Goal: Transaction & Acquisition: Purchase product/service

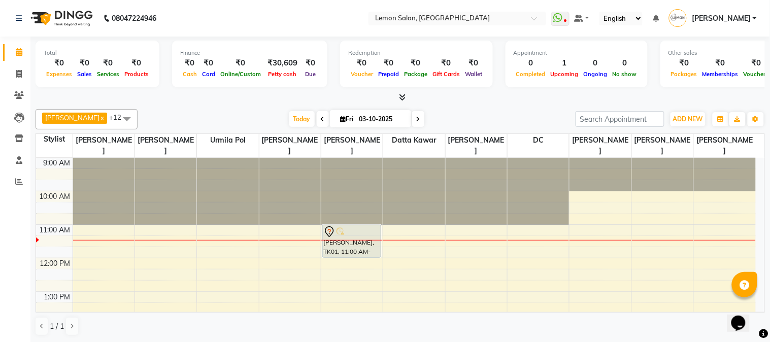
click at [188, 104] on div "Total ₹0 Expenses ₹0 Sales ₹0 Services ₹0 Products Finance ₹0 Cash ₹0 Card ₹0 O…" at bounding box center [400, 190] width 740 height 306
click at [16, 183] on icon at bounding box center [19, 182] width 8 height 8
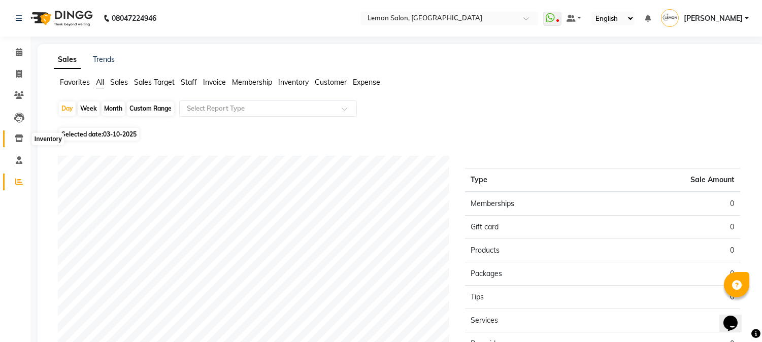
click at [20, 137] on icon at bounding box center [19, 139] width 9 height 8
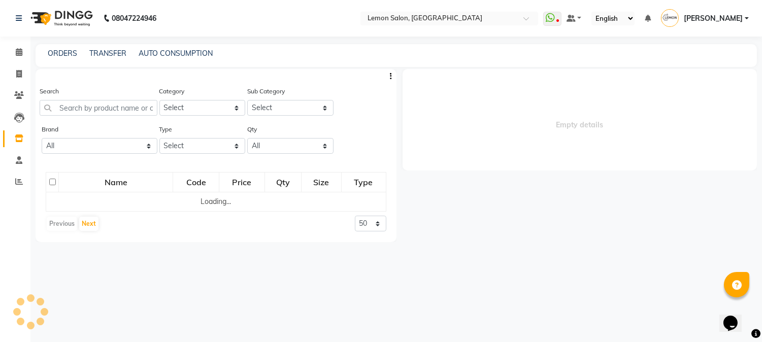
select select
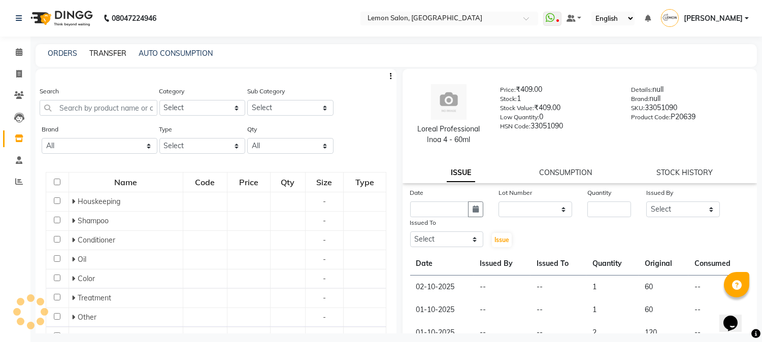
click at [98, 52] on link "TRANSFER" at bounding box center [107, 53] width 37 height 9
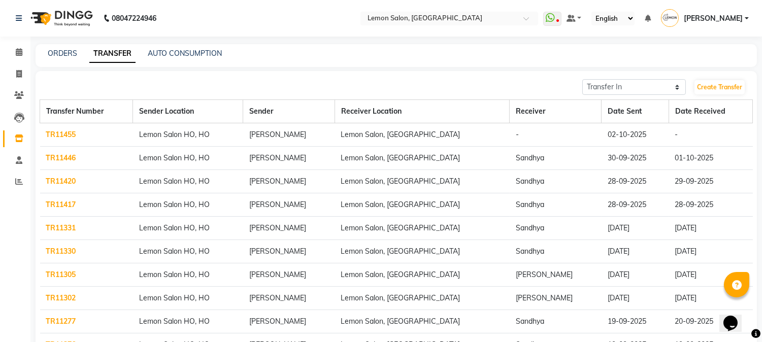
click at [54, 136] on link "TR11455" at bounding box center [61, 134] width 30 height 9
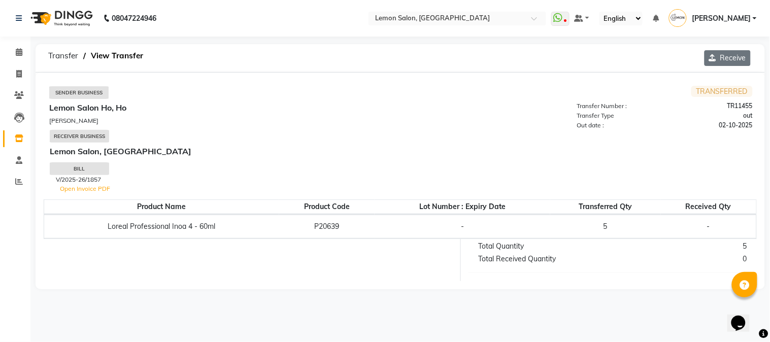
click at [740, 57] on button "Receive" at bounding box center [728, 58] width 46 height 16
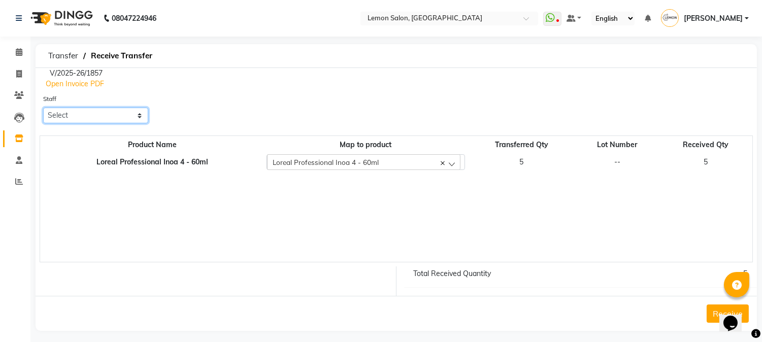
click at [43, 114] on select "Select Abhay [PERSON_NAME] [PERSON_NAME] Datta [PERSON_NAME] [PERSON_NAME] [PER…" at bounding box center [95, 116] width 105 height 16
select select "7416"
click at [43, 108] on select "Select Abhay [PERSON_NAME] [PERSON_NAME] Datta [PERSON_NAME] [PERSON_NAME] [PER…" at bounding box center [95, 116] width 105 height 16
click at [713, 311] on button "Receive" at bounding box center [728, 314] width 42 height 18
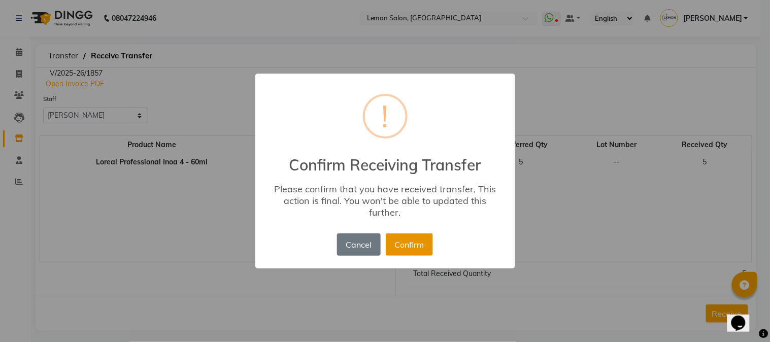
click at [407, 244] on button "Confirm" at bounding box center [409, 245] width 47 height 22
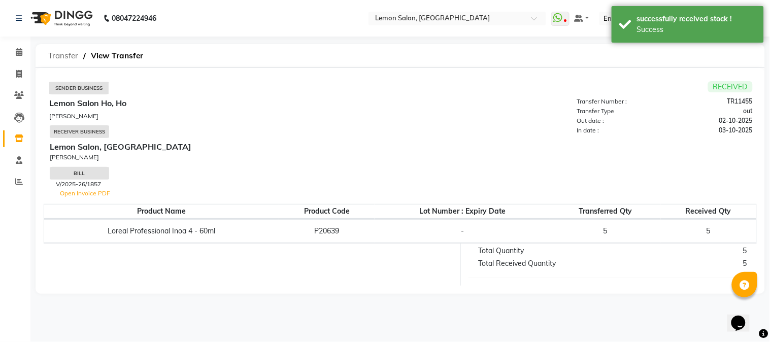
click at [57, 51] on span "Transfer" at bounding box center [63, 56] width 40 height 18
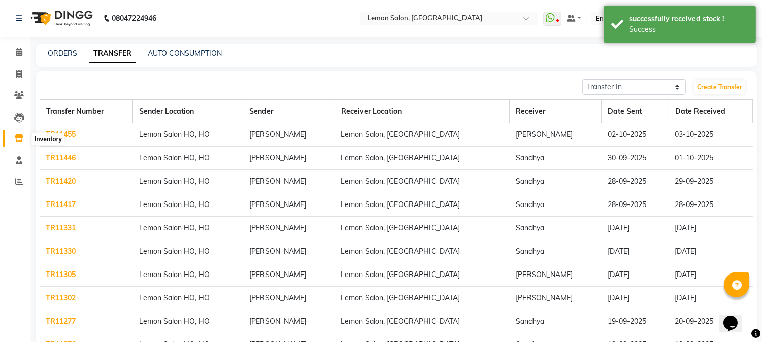
click at [17, 141] on icon at bounding box center [19, 139] width 9 height 8
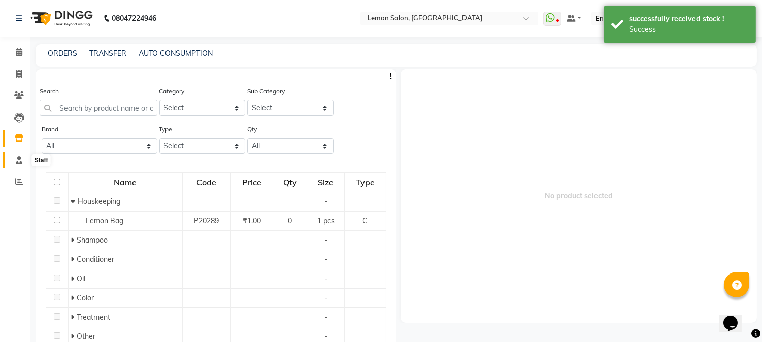
click at [20, 155] on span at bounding box center [19, 161] width 18 height 12
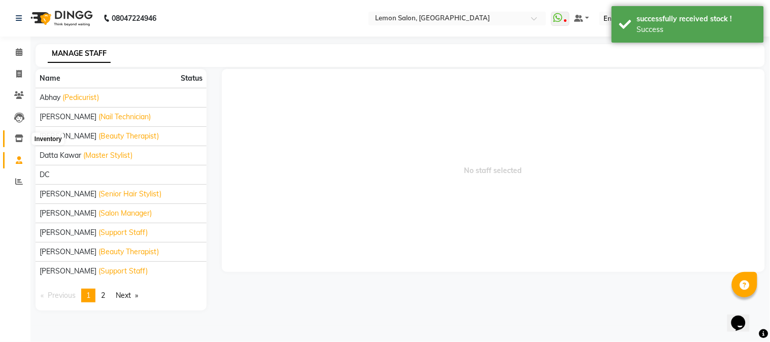
click at [15, 135] on icon at bounding box center [19, 139] width 9 height 8
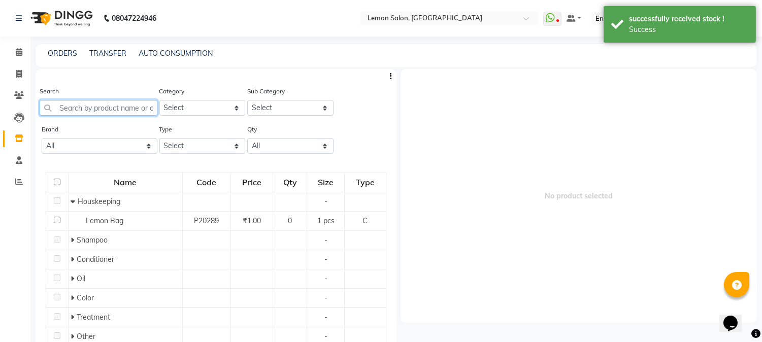
click at [80, 109] on input "text" at bounding box center [99, 108] width 118 height 16
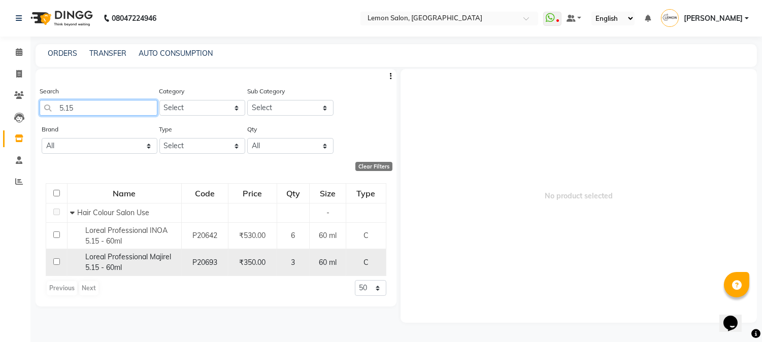
type input "5.15"
click at [136, 262] on div "Loreal Professional Majirel 5.15 - 60ml" at bounding box center [124, 262] width 109 height 21
select select
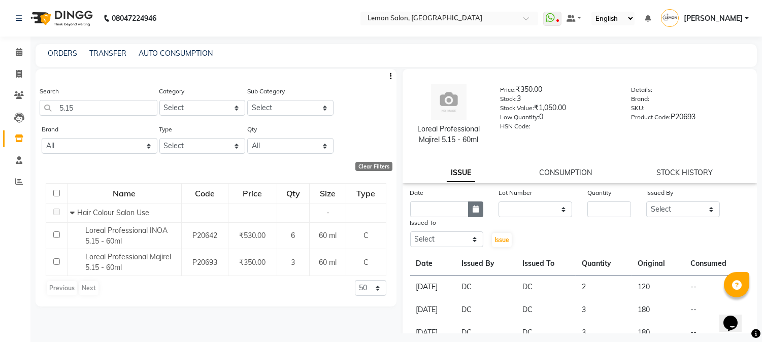
click at [473, 209] on icon "button" at bounding box center [476, 209] width 6 height 7
select select "10"
select select "2025"
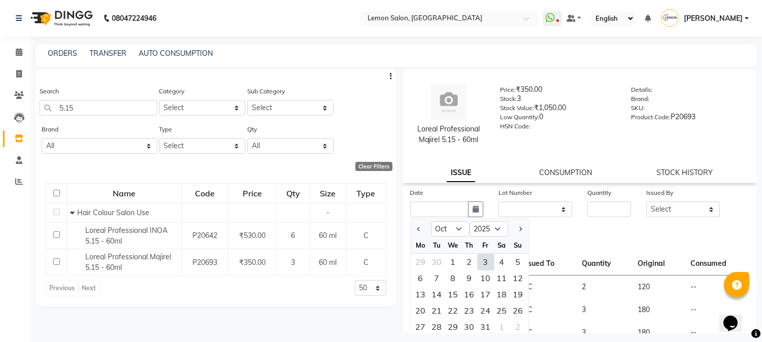
click at [484, 261] on div "3" at bounding box center [486, 262] width 16 height 16
type input "03-10-2025"
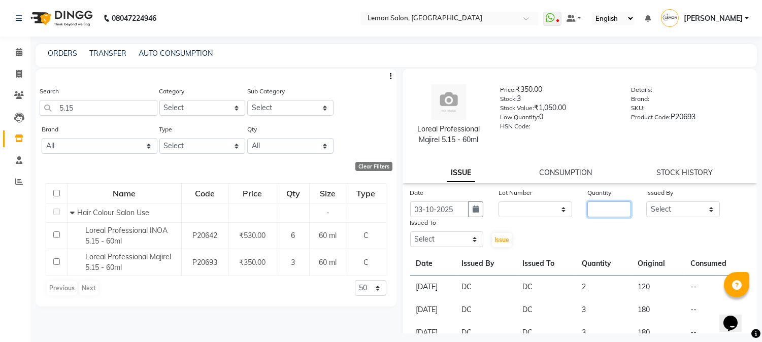
click at [591, 210] on input "number" at bounding box center [609, 210] width 44 height 16
type input "1"
click at [676, 209] on select "Select [PERSON_NAME] [PERSON_NAME] Datta [PERSON_NAME][GEOGRAPHIC_DATA] [PERSON…" at bounding box center [683, 210] width 74 height 16
select select "7892"
click at [646, 202] on select "Select [PERSON_NAME] [PERSON_NAME] Datta [PERSON_NAME][GEOGRAPHIC_DATA] [PERSON…" at bounding box center [683, 210] width 74 height 16
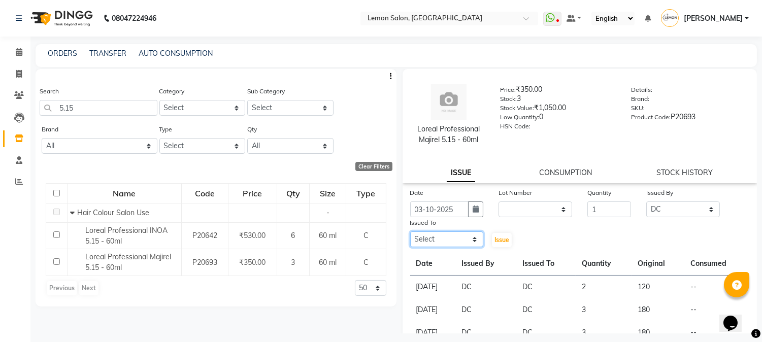
click at [428, 239] on select "Select [PERSON_NAME] [PERSON_NAME] Datta [PERSON_NAME][GEOGRAPHIC_DATA] [PERSON…" at bounding box center [447, 239] width 74 height 16
select select "7892"
click at [410, 231] on select "Select [PERSON_NAME] [PERSON_NAME] Datta [PERSON_NAME][GEOGRAPHIC_DATA] [PERSON…" at bounding box center [447, 239] width 74 height 16
click at [501, 242] on span "Issue" at bounding box center [501, 240] width 15 height 8
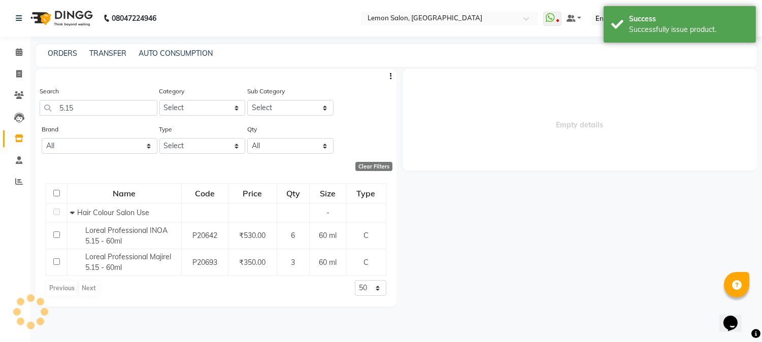
select select
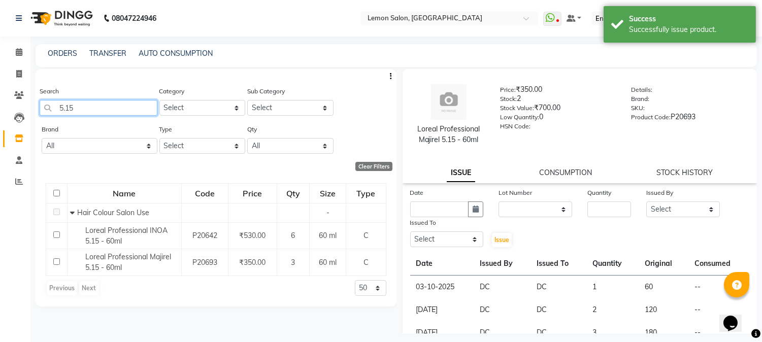
click at [85, 108] on input "5.15" at bounding box center [99, 108] width 118 height 16
type input "5"
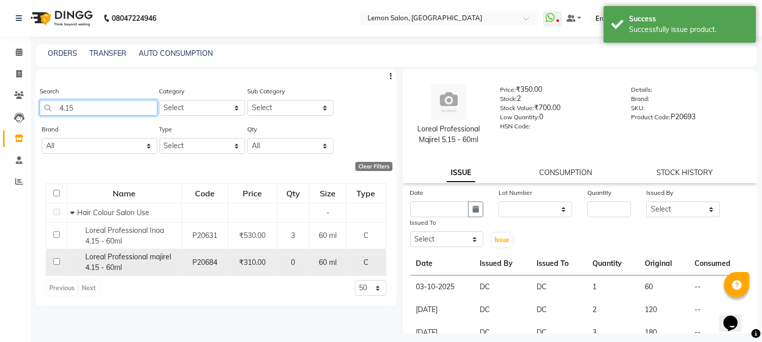
type input "4.15"
click at [99, 268] on span "Loreal Professional majirel 4.15 - 60ml" at bounding box center [128, 262] width 86 height 20
select select
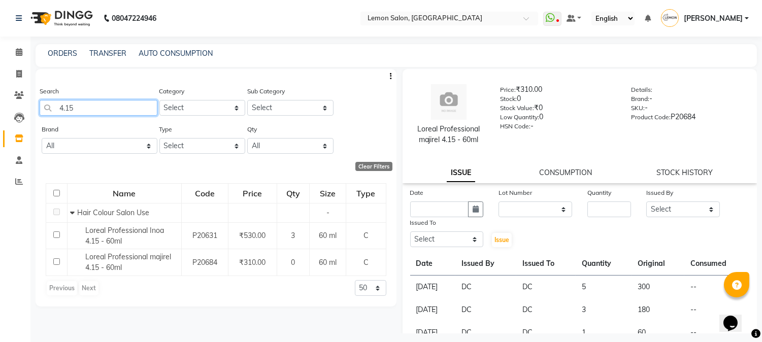
click at [117, 109] on input "4.15" at bounding box center [99, 108] width 118 height 16
type input "4"
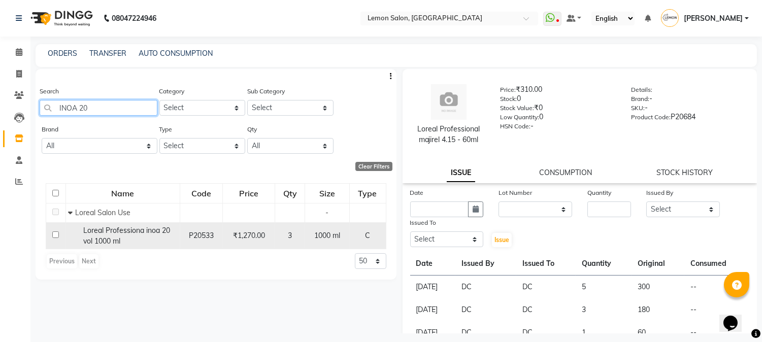
type input "INOA 20"
click at [107, 234] on span "Loreal Professiona inoa 20 vol 1000 ml" at bounding box center [126, 236] width 87 height 20
select select
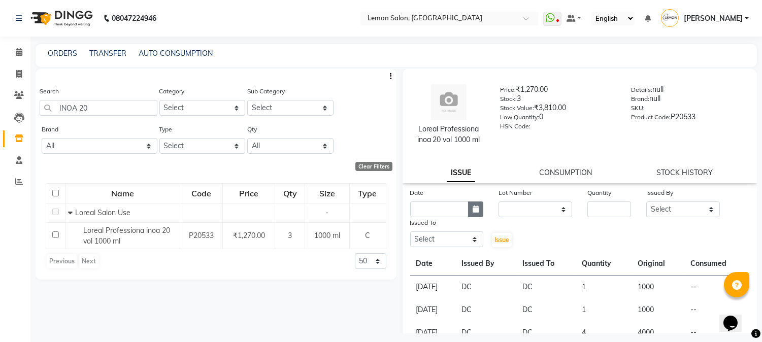
click at [473, 210] on icon "button" at bounding box center [476, 209] width 6 height 7
select select "10"
select select "2025"
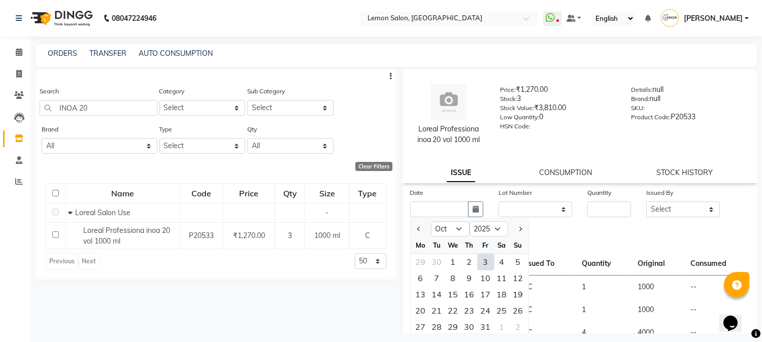
click at [486, 264] on div "3" at bounding box center [486, 262] width 16 height 16
type input "03-10-2025"
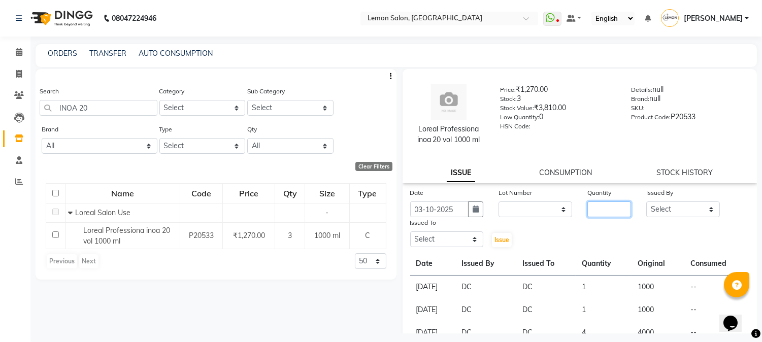
click at [591, 207] on input "number" at bounding box center [609, 210] width 44 height 16
type input "3"
click at [679, 208] on select "Select [PERSON_NAME] [PERSON_NAME] Datta [PERSON_NAME][GEOGRAPHIC_DATA] [PERSON…" at bounding box center [683, 210] width 74 height 16
select select "7892"
click at [646, 202] on select "Select [PERSON_NAME] [PERSON_NAME] Datta [PERSON_NAME][GEOGRAPHIC_DATA] [PERSON…" at bounding box center [683, 210] width 74 height 16
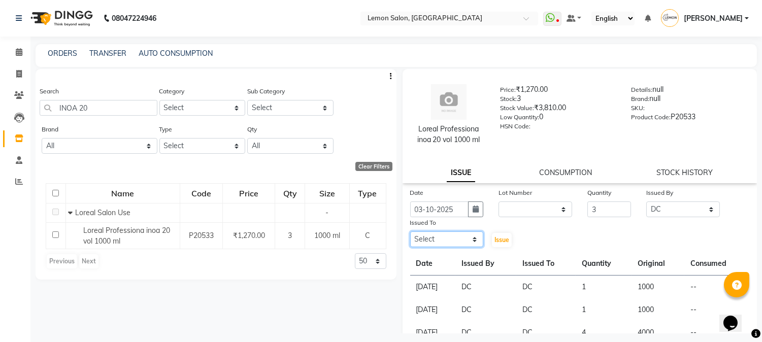
drag, startPoint x: 433, startPoint y: 243, endPoint x: 433, endPoint y: 234, distance: 9.2
click at [433, 243] on select "Select [PERSON_NAME] [PERSON_NAME] Datta [PERSON_NAME][GEOGRAPHIC_DATA] [PERSON…" at bounding box center [447, 239] width 74 height 16
select select "7892"
click at [410, 231] on select "Select [PERSON_NAME] [PERSON_NAME] Datta [PERSON_NAME][GEOGRAPHIC_DATA] [PERSON…" at bounding box center [447, 239] width 74 height 16
click at [502, 238] on span "Issue" at bounding box center [501, 240] width 15 height 8
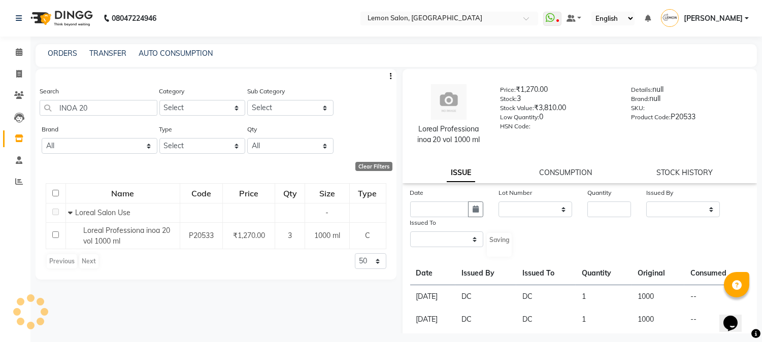
select select
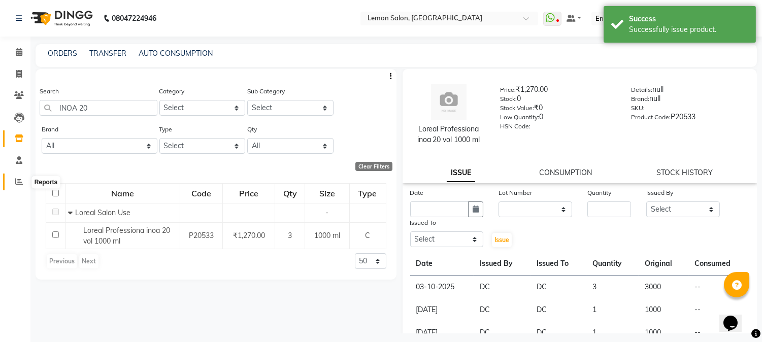
click at [17, 182] on icon at bounding box center [19, 182] width 8 height 8
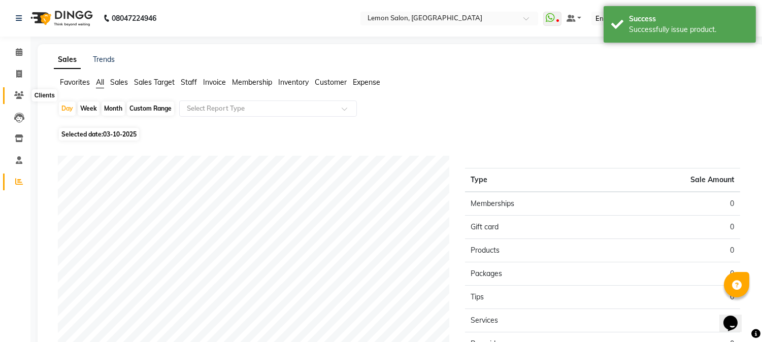
click at [14, 95] on icon at bounding box center [19, 95] width 10 height 8
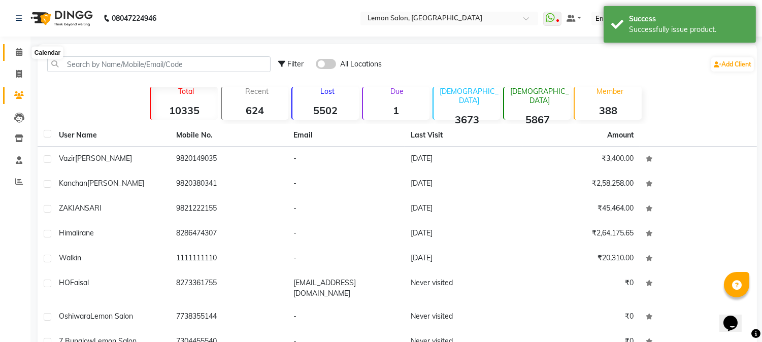
click at [19, 52] on icon at bounding box center [19, 52] width 7 height 8
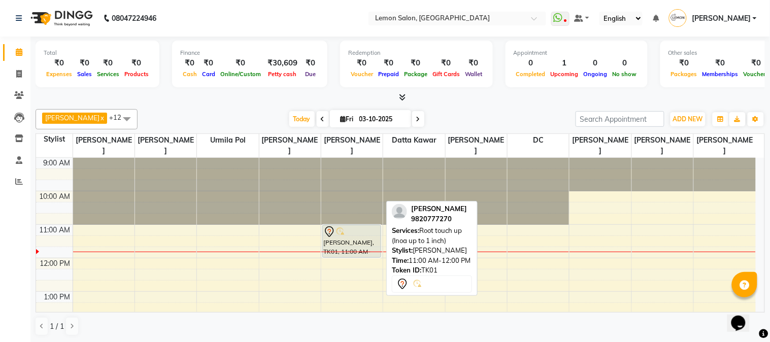
click at [349, 235] on div at bounding box center [351, 232] width 57 height 12
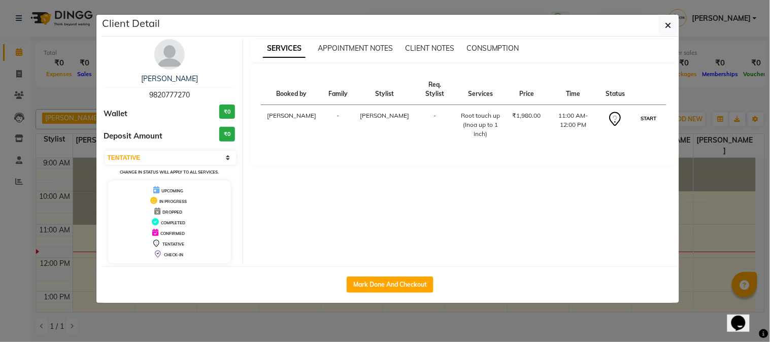
click at [650, 120] on button "START" at bounding box center [648, 118] width 21 height 13
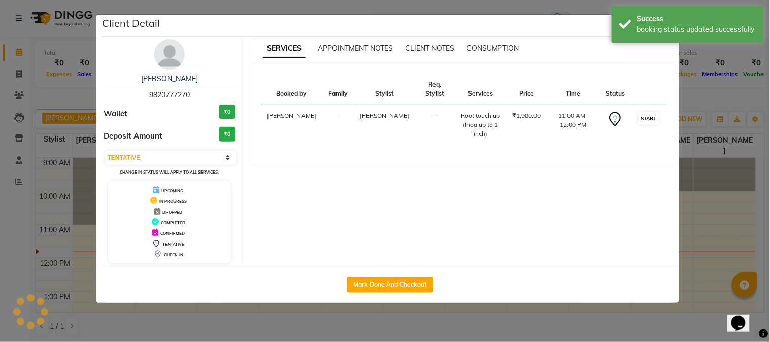
select select "1"
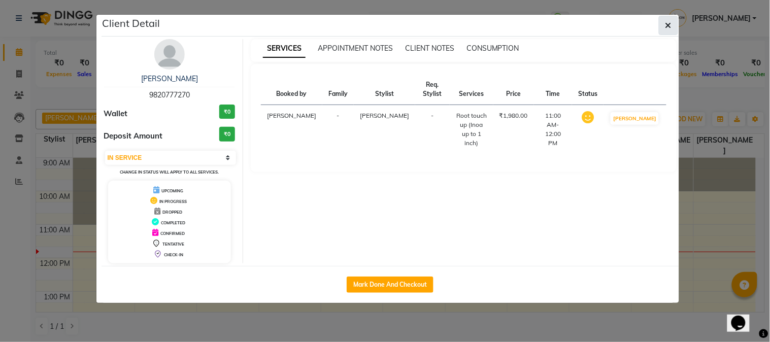
click at [668, 22] on icon "button" at bounding box center [669, 25] width 6 height 8
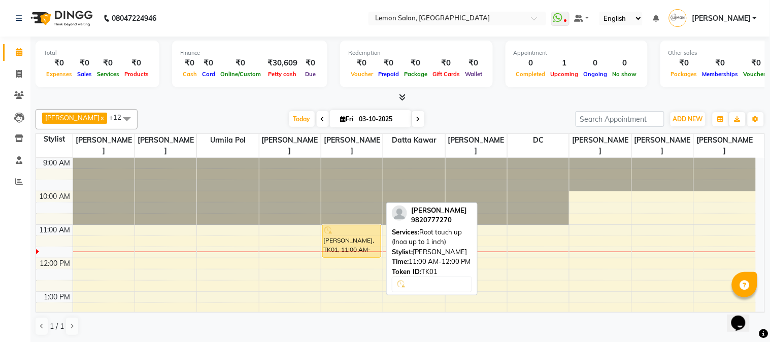
click at [346, 237] on div "[PERSON_NAME], TK01, 11:00 AM-12:00 PM, Root touch up (Inoa up to 1 inch)" at bounding box center [352, 241] width 58 height 32
select select "1"
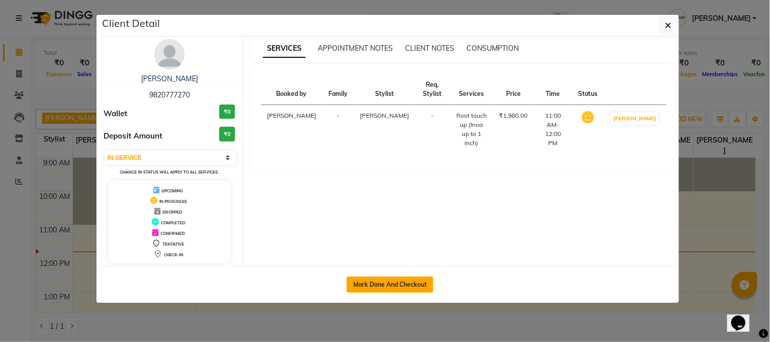
click at [378, 286] on button "Mark Done And Checkout" at bounding box center [390, 285] width 87 height 16
select select "service"
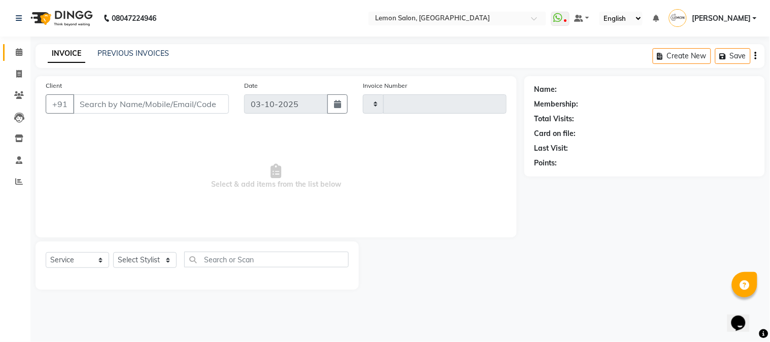
type input "3231"
select select "565"
type input "9820777270"
select select "7422"
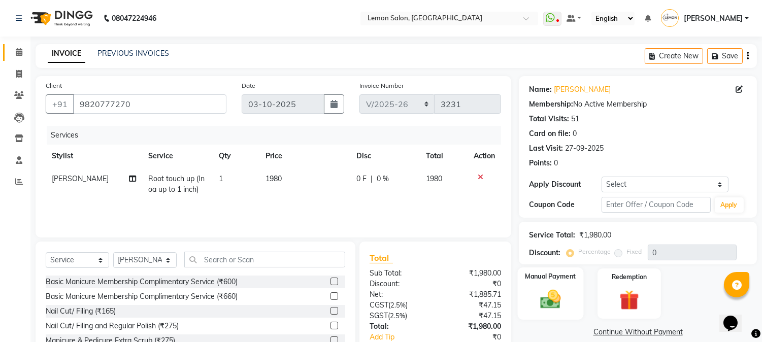
scroll to position [64, 0]
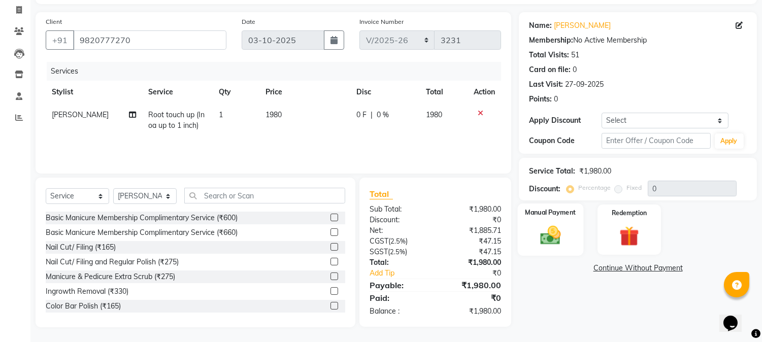
click at [564, 245] on img at bounding box center [551, 236] width 34 height 24
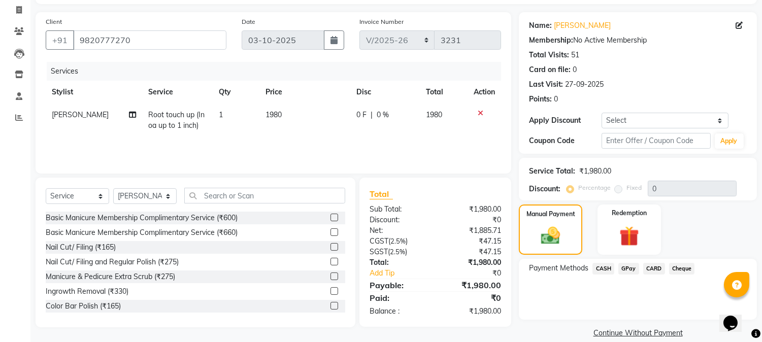
click at [649, 268] on span "CARD" at bounding box center [654, 269] width 22 height 12
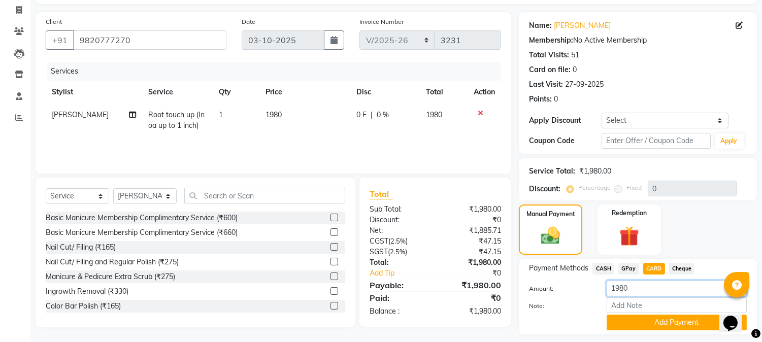
drag, startPoint x: 630, startPoint y: 291, endPoint x: 562, endPoint y: 305, distance: 69.0
click at [562, 305] on div "Amount: 1980 Note: Add Payment" at bounding box center [638, 306] width 218 height 50
type input "2000"
click at [626, 321] on button "Add Payment" at bounding box center [677, 323] width 140 height 16
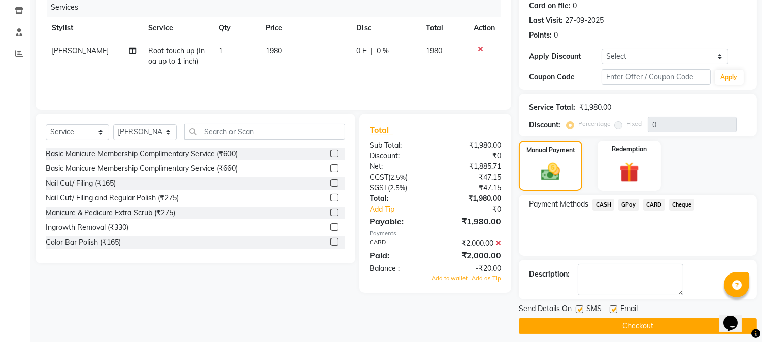
scroll to position [135, 0]
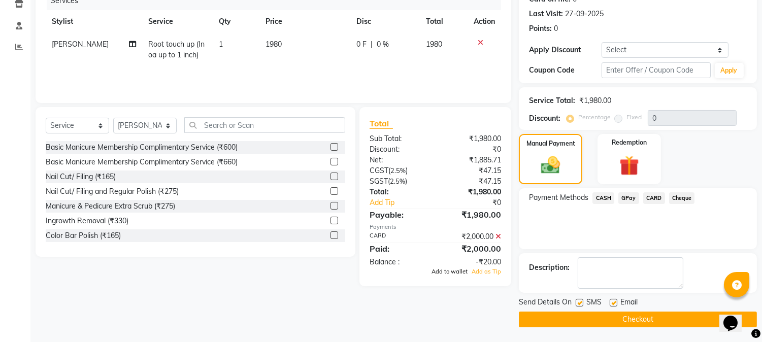
click at [450, 273] on span "Add to wallet" at bounding box center [450, 271] width 36 height 7
drag, startPoint x: 579, startPoint y: 304, endPoint x: 591, endPoint y: 305, distance: 12.3
click at [580, 304] on label at bounding box center [580, 303] width 8 height 8
click at [580, 304] on input "checkbox" at bounding box center [579, 303] width 7 height 7
checkbox input "false"
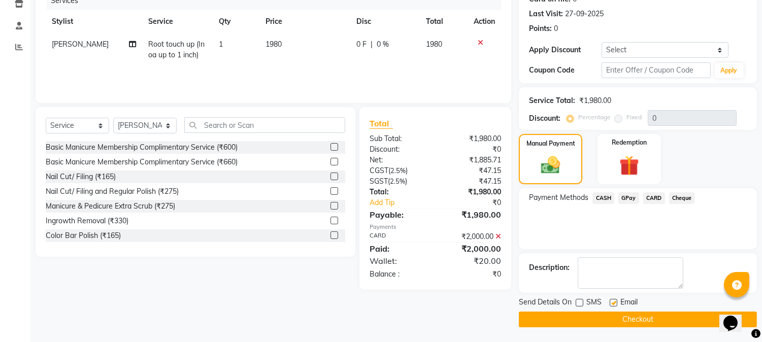
click at [613, 303] on label at bounding box center [614, 303] width 8 height 8
click at [613, 303] on input "checkbox" at bounding box center [613, 303] width 7 height 7
checkbox input "false"
click at [598, 319] on button "Checkout" at bounding box center [638, 320] width 238 height 16
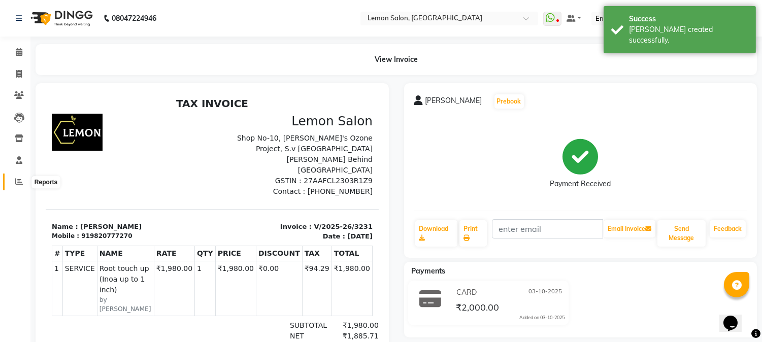
click at [17, 181] on icon at bounding box center [19, 182] width 8 height 8
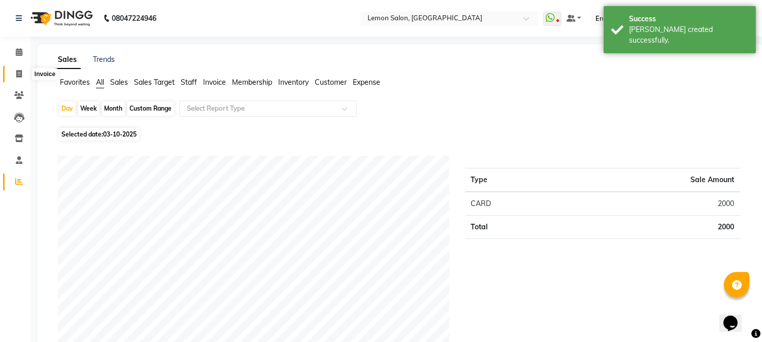
click at [11, 74] on span at bounding box center [19, 75] width 18 height 12
select select "565"
select select "service"
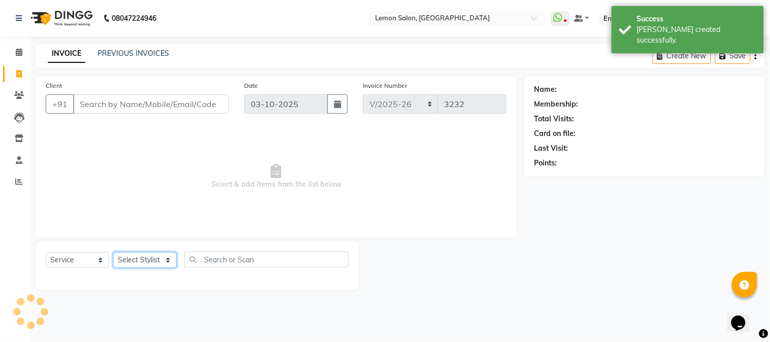
click at [148, 260] on select "Select Stylist [PERSON_NAME] [PERSON_NAME] Datta [PERSON_NAME] [PERSON_NAME] [P…" at bounding box center [144, 260] width 63 height 16
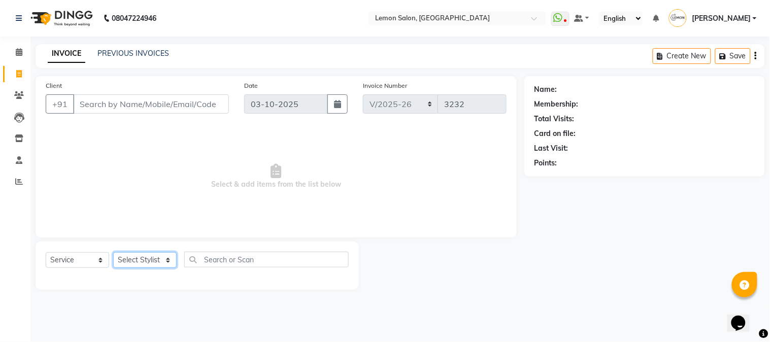
select select "7947"
click at [113, 253] on select "Select Stylist [PERSON_NAME] [PERSON_NAME] Datta [PERSON_NAME] [PERSON_NAME] [P…" at bounding box center [144, 260] width 63 height 16
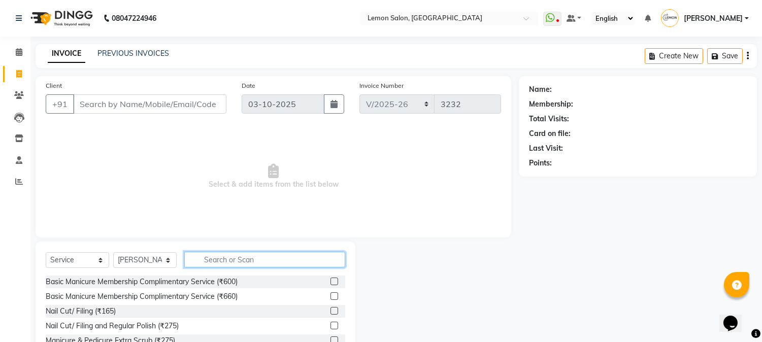
click at [224, 259] on input "text" at bounding box center [264, 260] width 161 height 16
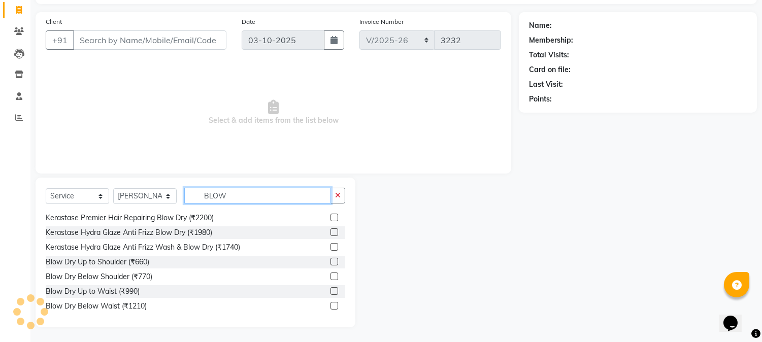
scroll to position [75, 0]
type input "BLOW"
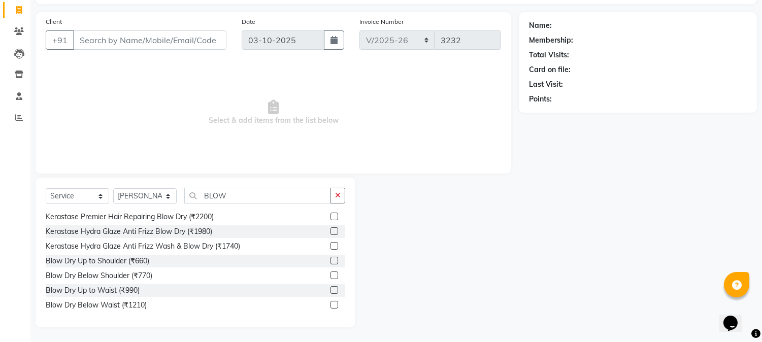
click at [330, 276] on label at bounding box center [334, 276] width 8 height 8
click at [330, 276] on input "checkbox" at bounding box center [333, 276] width 7 height 7
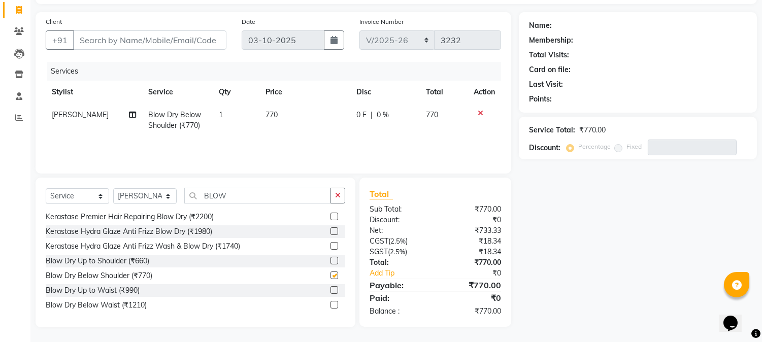
checkbox input "false"
click at [153, 45] on input "Client" at bounding box center [149, 39] width 153 height 19
click at [179, 41] on input "Client" at bounding box center [149, 39] width 153 height 19
type input "9"
type input "0"
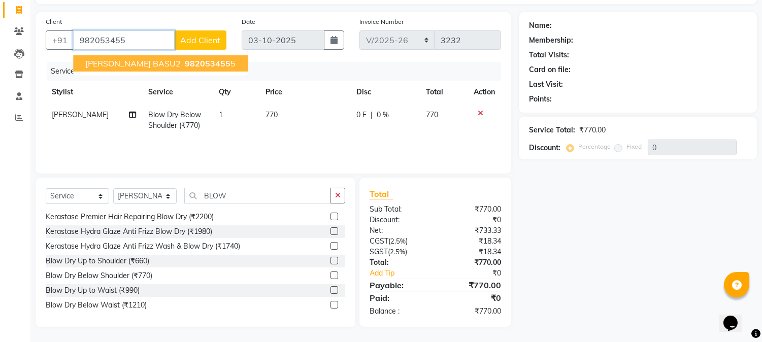
click at [176, 69] on button "[PERSON_NAME] BASU2 982053455 5" at bounding box center [160, 63] width 175 height 16
type input "9820534555"
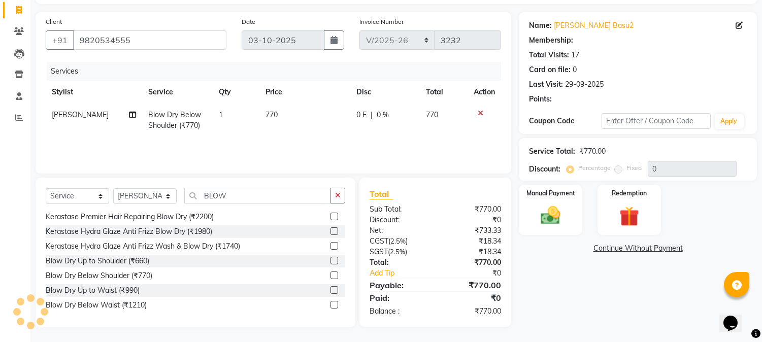
type input "25"
select select "1: Object"
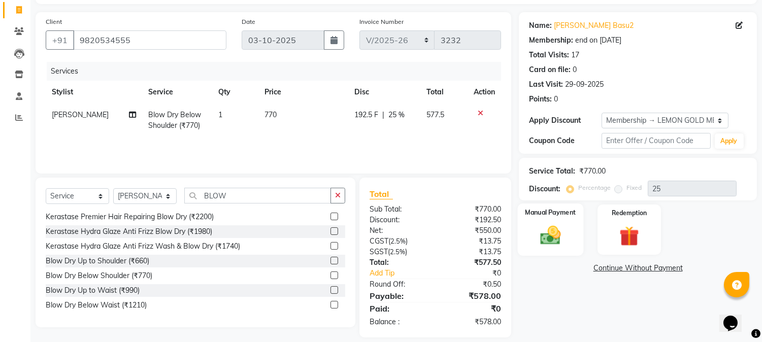
click at [545, 242] on img at bounding box center [551, 236] width 34 height 24
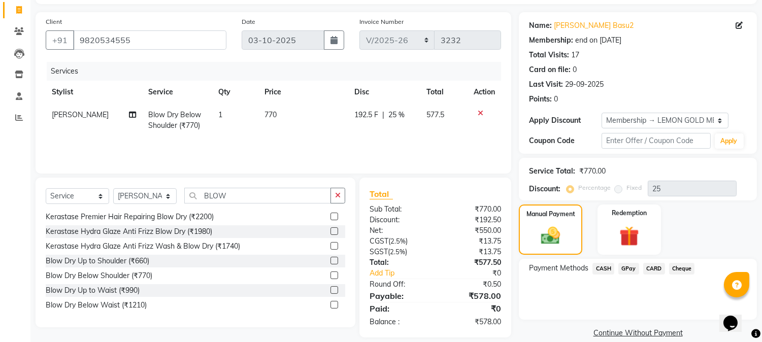
click at [633, 268] on span "GPay" at bounding box center [628, 269] width 21 height 12
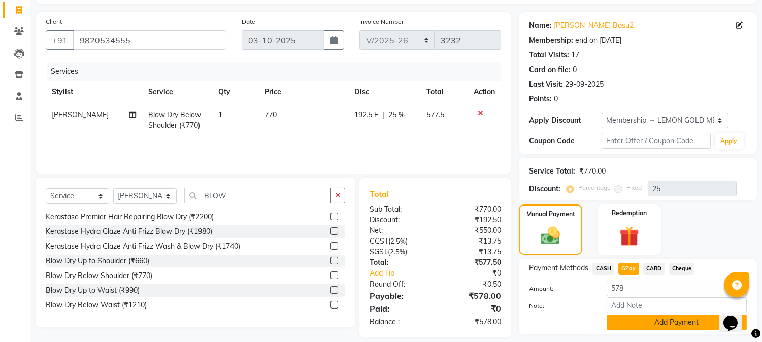
click at [623, 326] on button "Add Payment" at bounding box center [677, 323] width 140 height 16
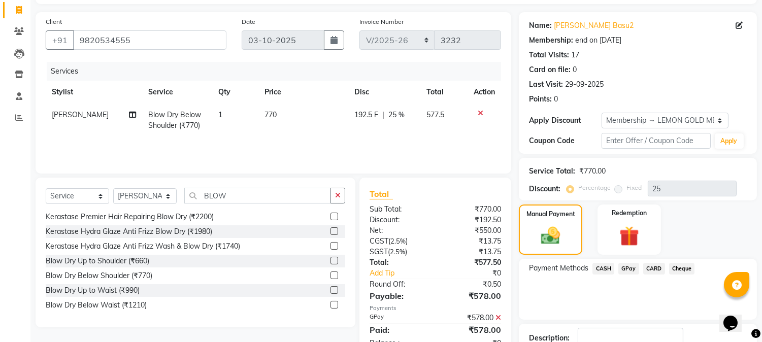
scroll to position [135, 0]
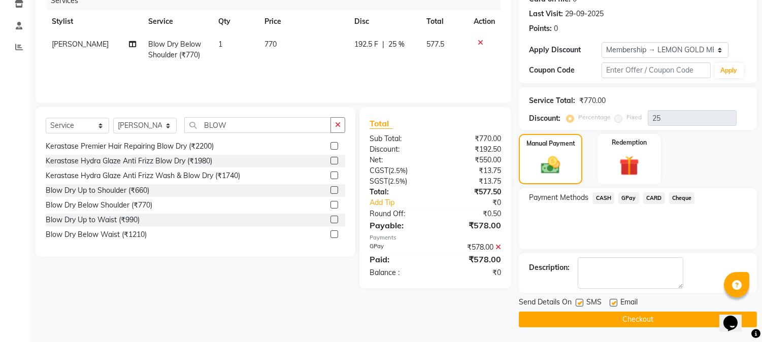
click at [580, 303] on label at bounding box center [580, 303] width 8 height 8
click at [580, 303] on input "checkbox" at bounding box center [579, 303] width 7 height 7
checkbox input "false"
click at [611, 302] on label at bounding box center [614, 303] width 8 height 8
click at [611, 302] on input "checkbox" at bounding box center [613, 303] width 7 height 7
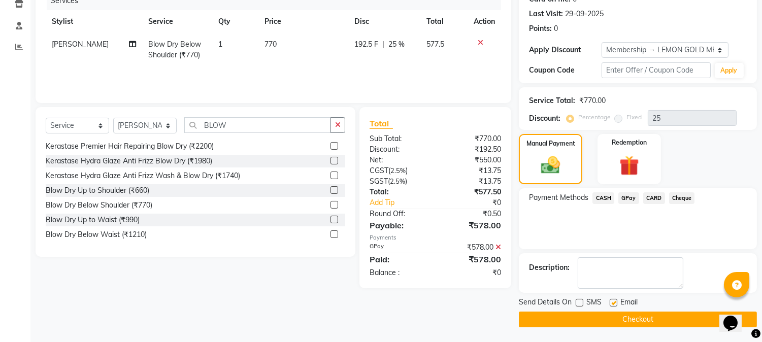
checkbox input "false"
click at [609, 317] on button "Checkout" at bounding box center [638, 320] width 238 height 16
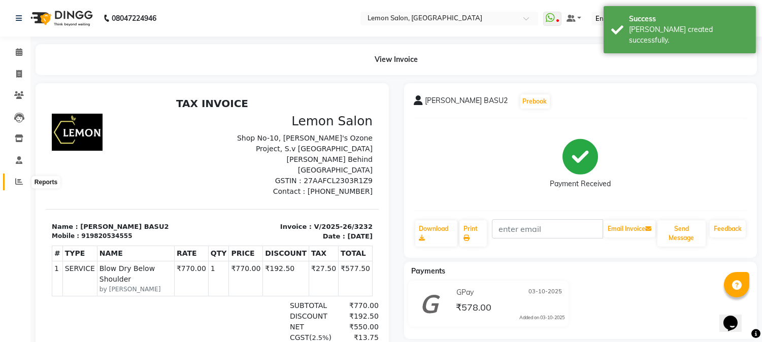
click at [18, 178] on icon at bounding box center [19, 182] width 8 height 8
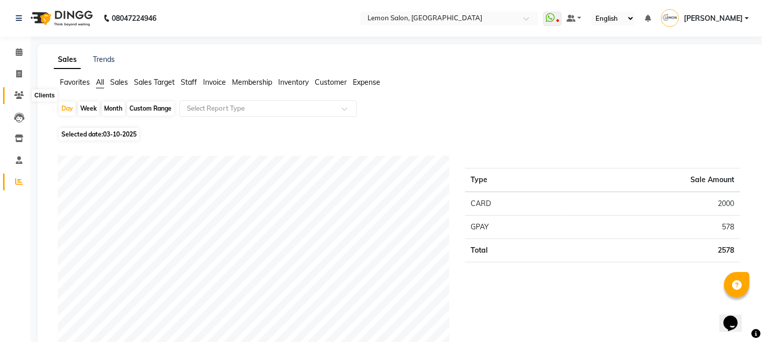
click at [15, 92] on icon at bounding box center [19, 95] width 10 height 8
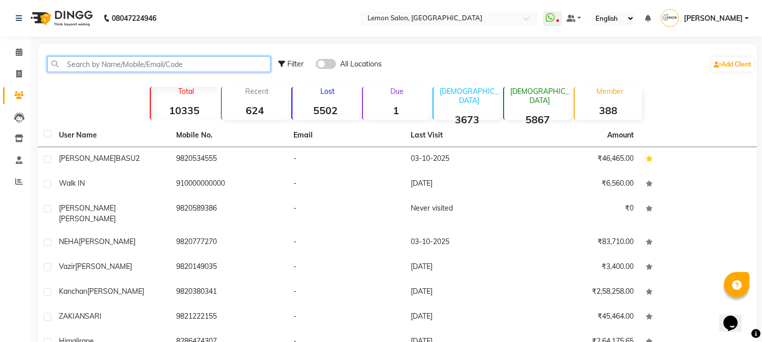
click at [116, 62] on input "text" at bounding box center [158, 64] width 223 height 16
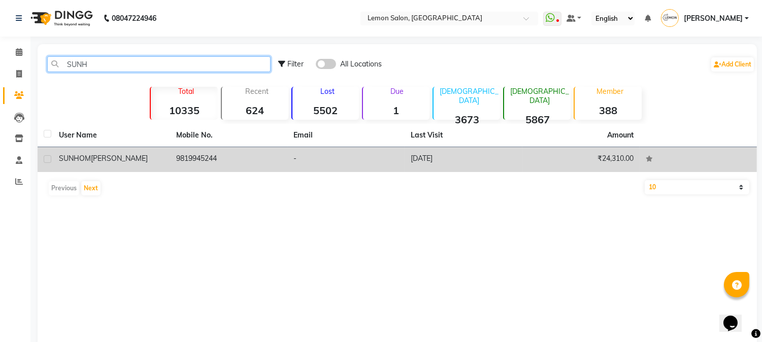
type input "SUNH"
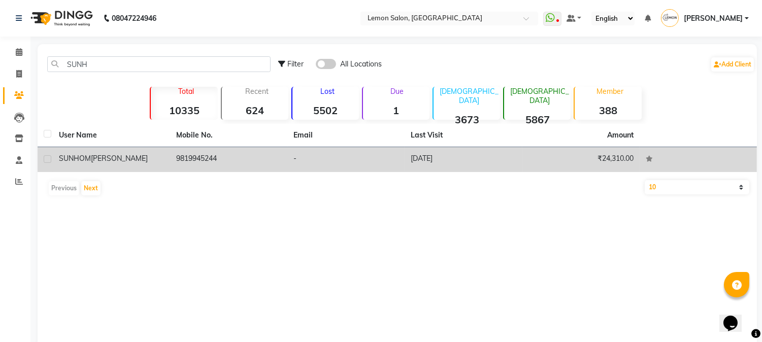
click at [183, 166] on td "9819945244" at bounding box center [228, 159] width 117 height 25
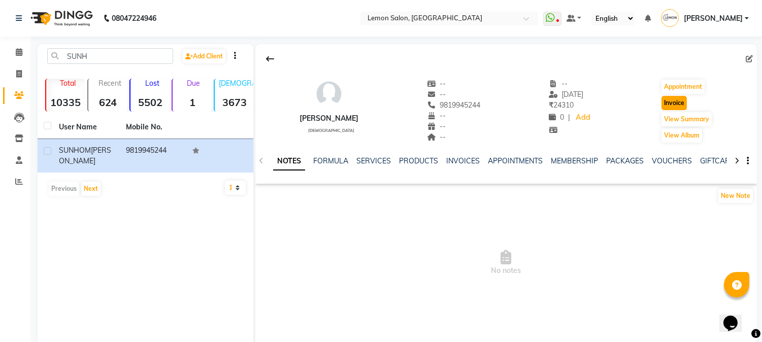
click at [679, 105] on button "Invoice" at bounding box center [673, 103] width 25 height 14
select select "service"
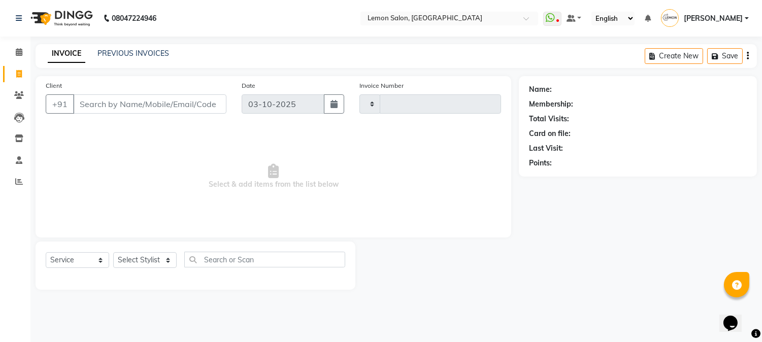
type input "3233"
select select "565"
type input "9819945244"
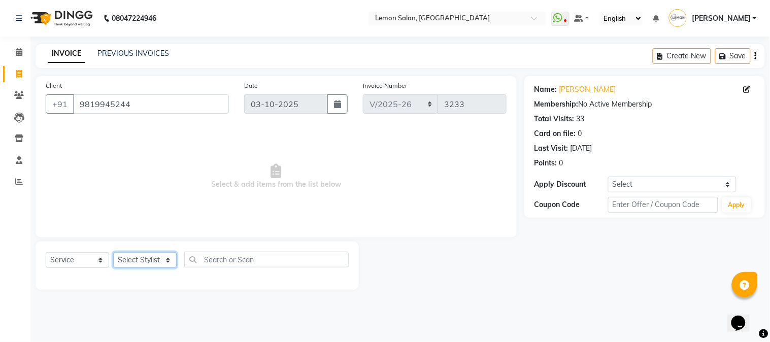
click at [147, 260] on select "Select Stylist [PERSON_NAME] [PERSON_NAME] Datta [PERSON_NAME] [PERSON_NAME] [P…" at bounding box center [144, 260] width 63 height 16
select select "7420"
click at [113, 253] on select "Select Stylist [PERSON_NAME] [PERSON_NAME] Datta [PERSON_NAME] [PERSON_NAME] [P…" at bounding box center [144, 260] width 63 height 16
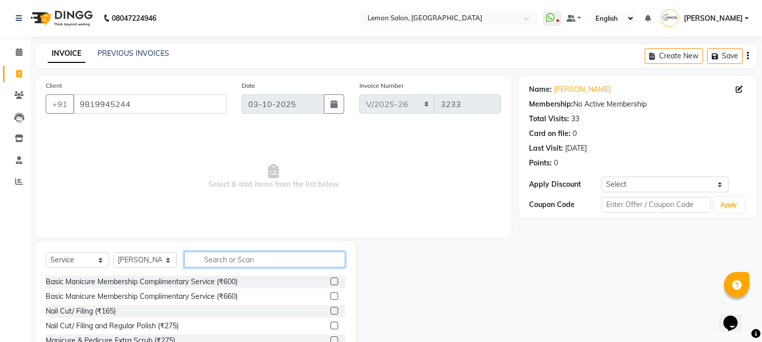
click at [218, 260] on input "text" at bounding box center [264, 260] width 161 height 16
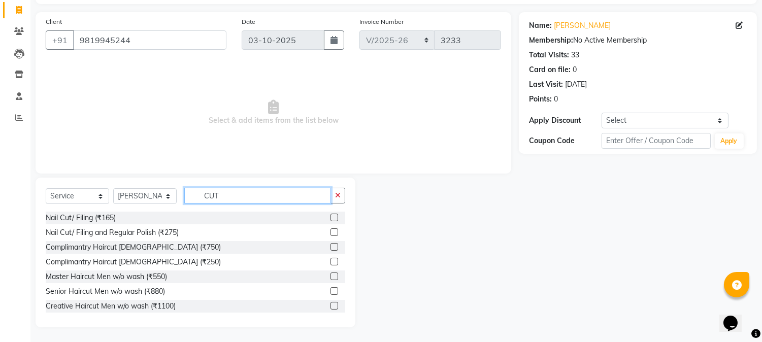
scroll to position [150, 0]
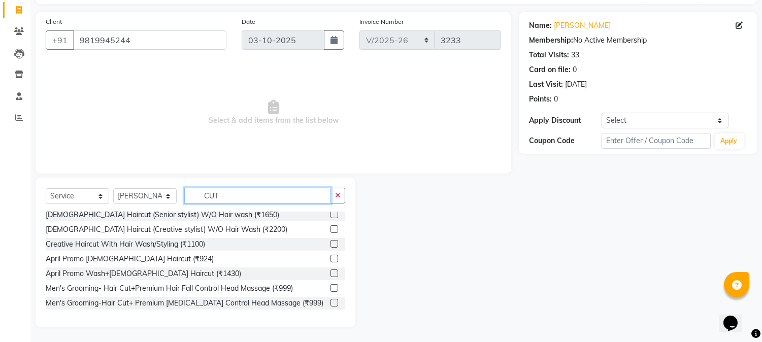
type input "CUT"
click at [330, 215] on label at bounding box center [334, 215] width 8 height 8
click at [330, 215] on input "checkbox" at bounding box center [333, 215] width 7 height 7
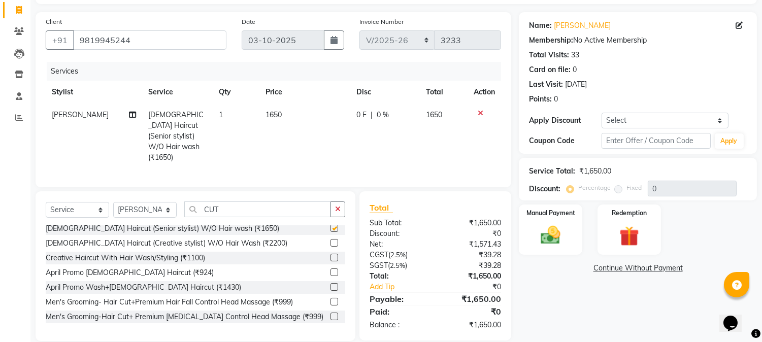
checkbox input "false"
click at [224, 206] on input "CUT" at bounding box center [257, 210] width 147 height 16
type input "C"
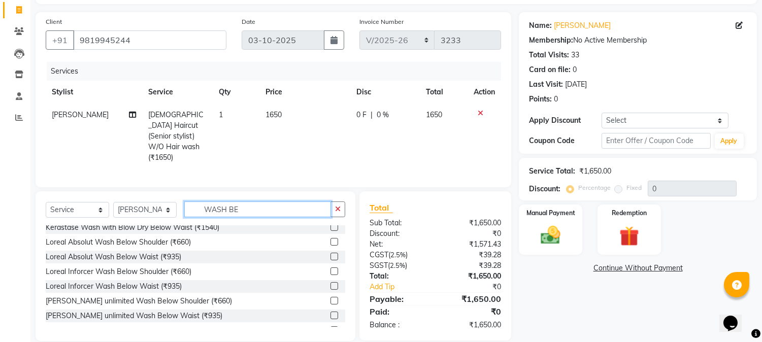
scroll to position [68, 0]
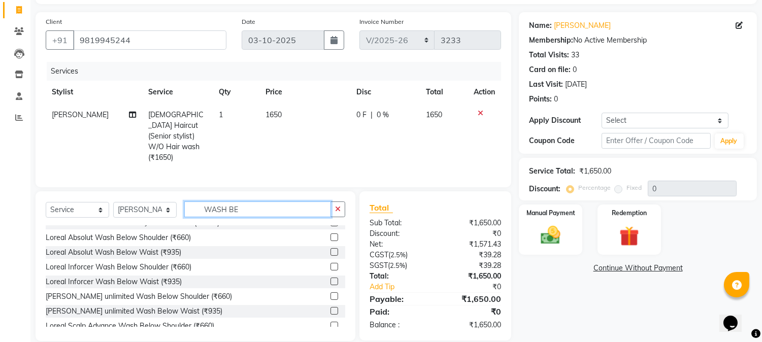
type input "WASH BE"
click at [330, 264] on label at bounding box center [334, 267] width 8 height 8
click at [330, 264] on input "checkbox" at bounding box center [333, 267] width 7 height 7
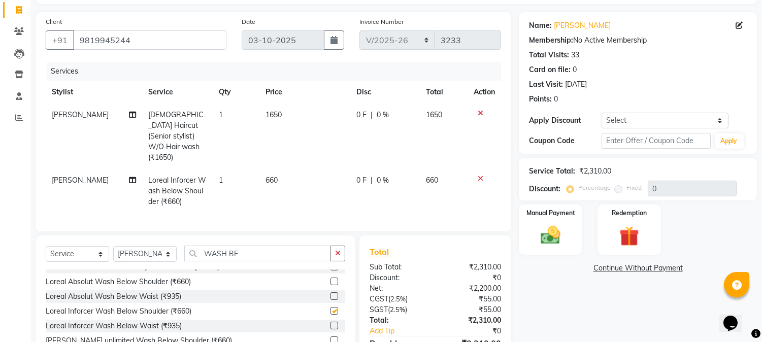
checkbox input "false"
click at [266, 252] on input "WASH BE" at bounding box center [257, 254] width 147 height 16
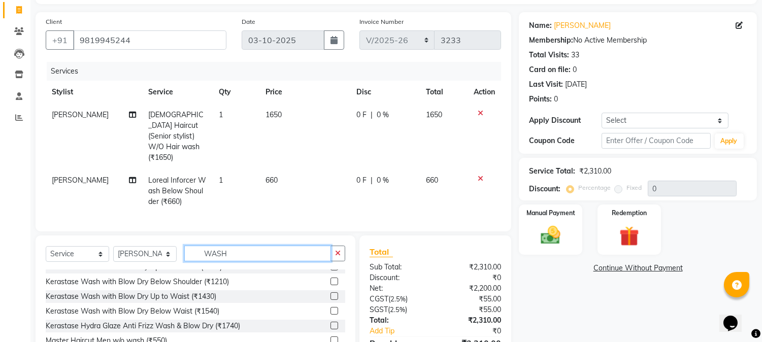
scroll to position [141, 0]
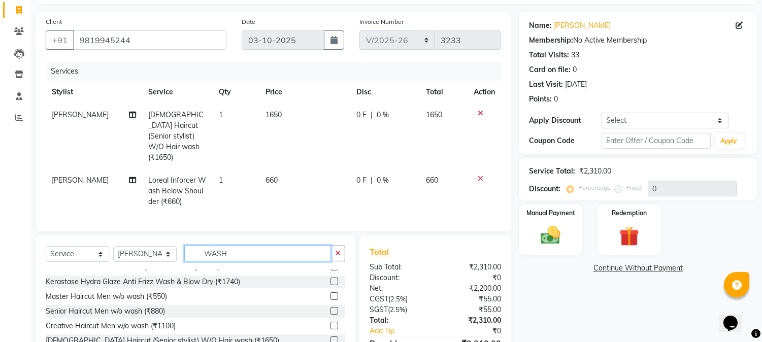
type input "WASH"
click at [224, 115] on td "1" at bounding box center [236, 136] width 47 height 65
select select "7420"
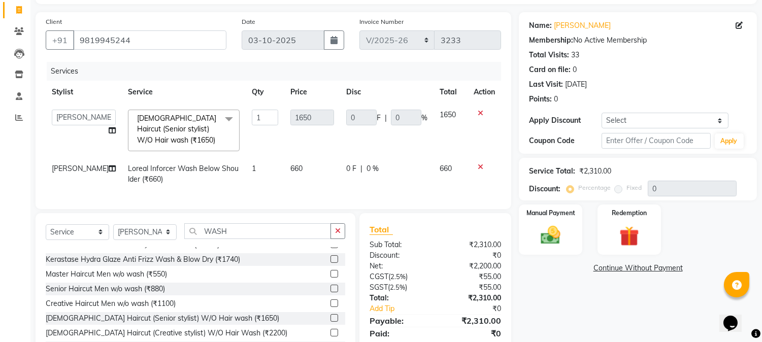
click at [256, 128] on td "1" at bounding box center [265, 131] width 39 height 54
click at [252, 115] on input "1" at bounding box center [265, 118] width 26 height 16
type input "2"
click at [246, 189] on td "1" at bounding box center [265, 174] width 39 height 34
select select "7420"
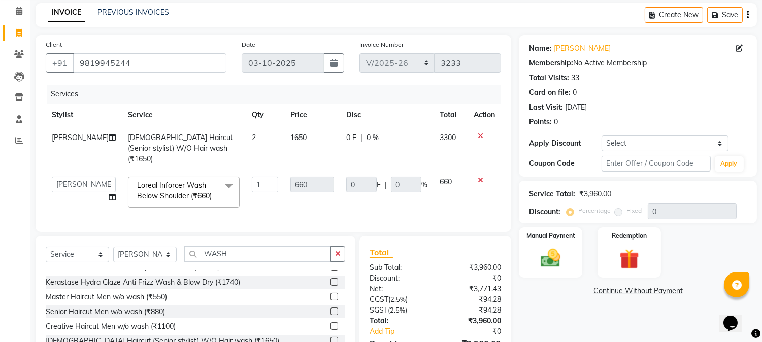
scroll to position [97, 0]
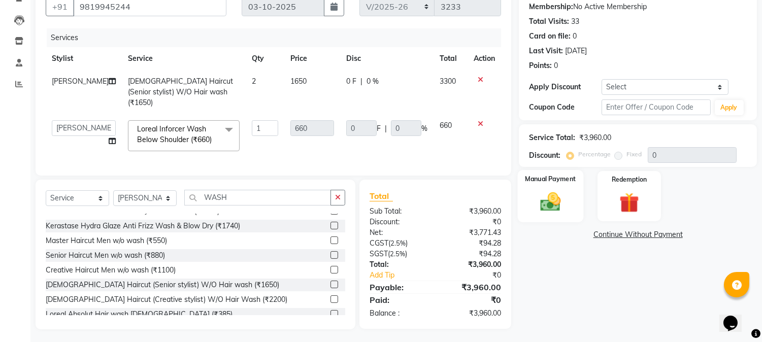
click at [554, 215] on div "Manual Payment" at bounding box center [551, 196] width 66 height 52
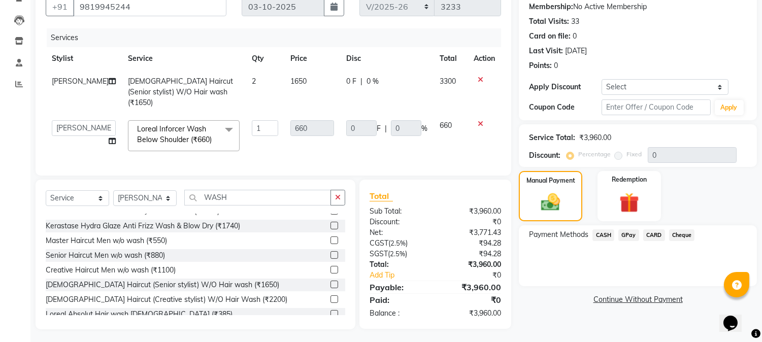
click at [625, 232] on span "GPay" at bounding box center [628, 235] width 21 height 12
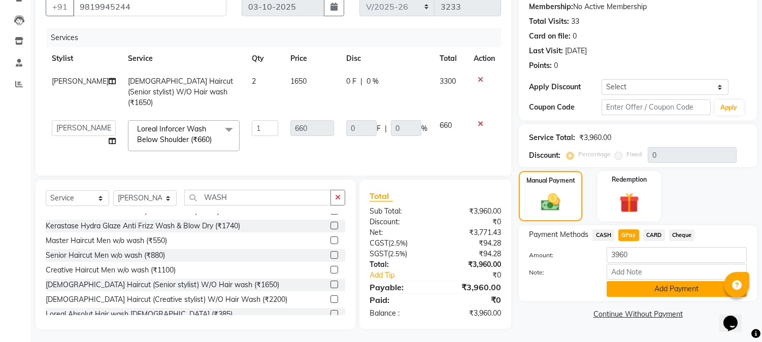
click at [631, 283] on button "Add Payment" at bounding box center [677, 289] width 140 height 16
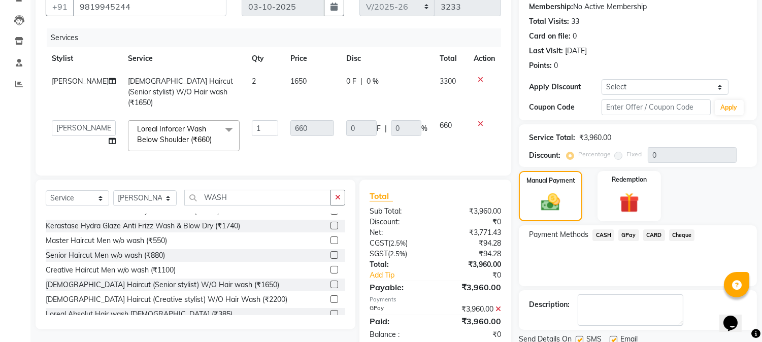
scroll to position [135, 0]
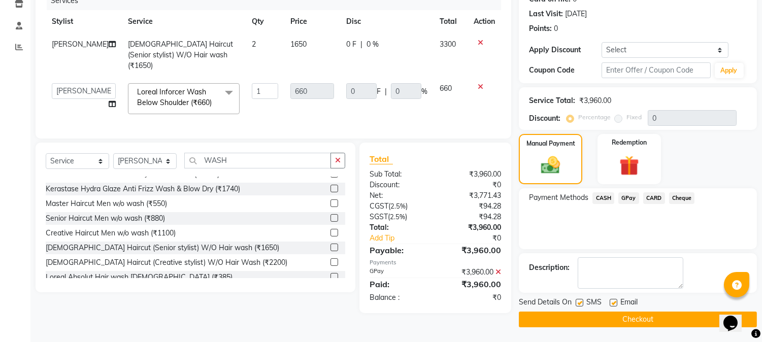
click at [579, 302] on label at bounding box center [580, 303] width 8 height 8
click at [579, 302] on input "checkbox" at bounding box center [579, 303] width 7 height 7
checkbox input "false"
click at [612, 304] on label at bounding box center [614, 303] width 8 height 8
click at [612, 304] on input "checkbox" at bounding box center [613, 303] width 7 height 7
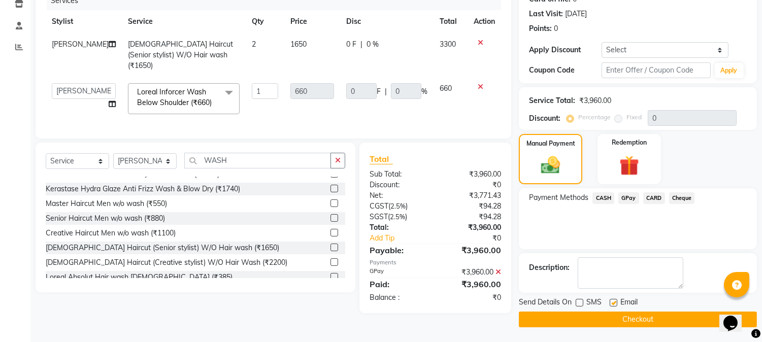
checkbox input "false"
click at [608, 316] on button "Checkout" at bounding box center [638, 320] width 238 height 16
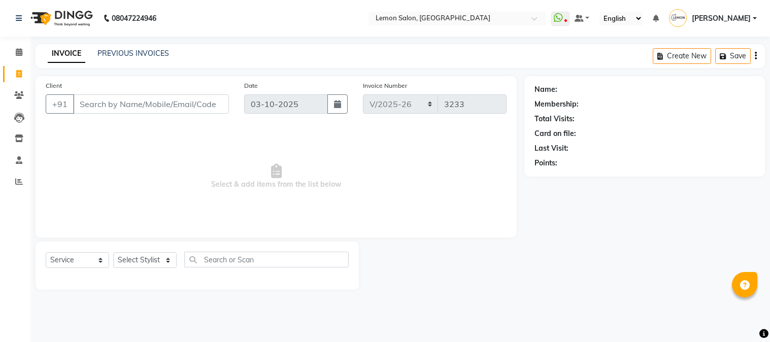
select select "565"
select select "service"
drag, startPoint x: 14, startPoint y: 188, endPoint x: 16, endPoint y: 182, distance: 6.9
click at [14, 187] on link "Reports" at bounding box center [15, 182] width 24 height 17
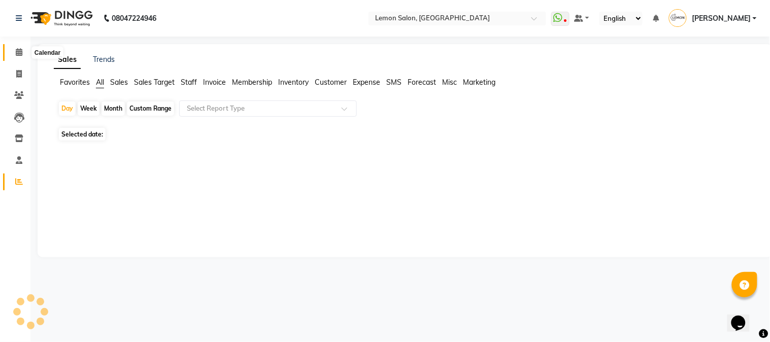
click at [18, 54] on icon at bounding box center [19, 52] width 7 height 8
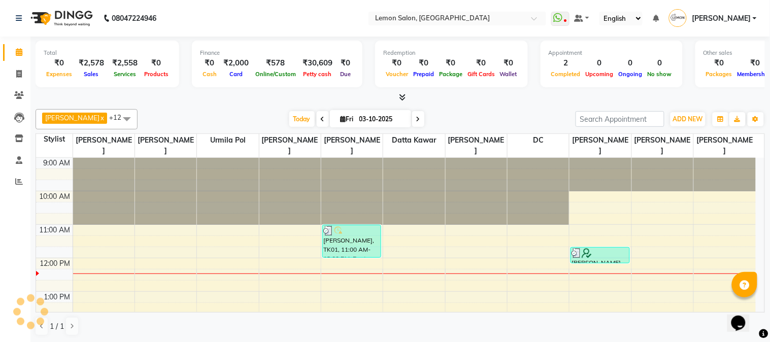
click at [356, 118] on input "03-10-2025" at bounding box center [381, 119] width 51 height 15
select select "10"
select select "2025"
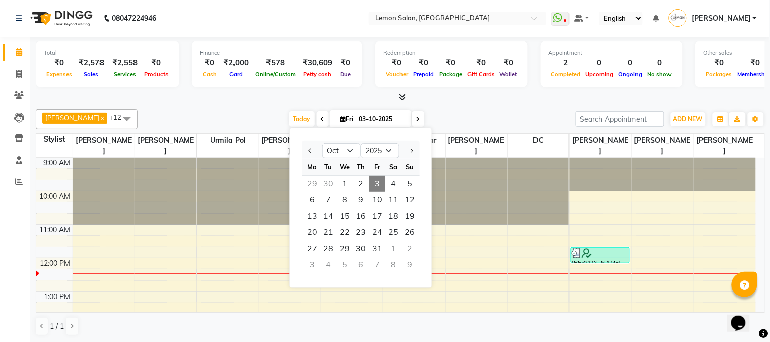
click at [447, 108] on div "Akansha Sadafule x DC x Mohammed Mohsin x Urmila Pol x Furkan Mansoori x kavita…" at bounding box center [401, 222] width 730 height 235
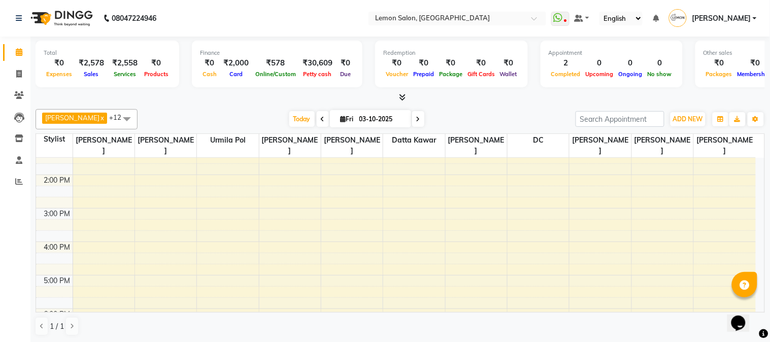
scroll to position [301, 0]
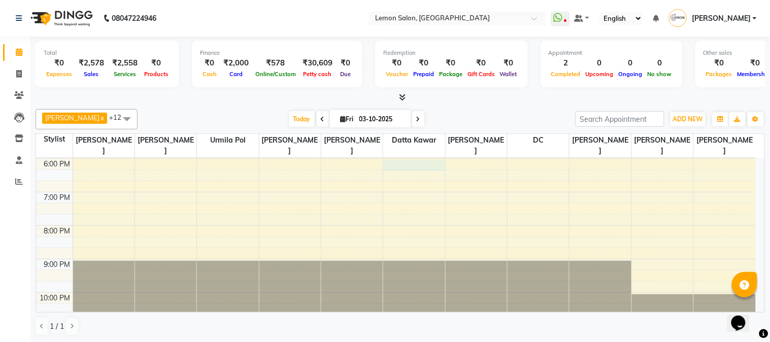
click at [402, 165] on div "9:00 AM 10:00 AM 11:00 AM 12:00 PM 1:00 PM 2:00 PM 3:00 PM 4:00 PM 5:00 PM 6:00…" at bounding box center [396, 91] width 720 height 469
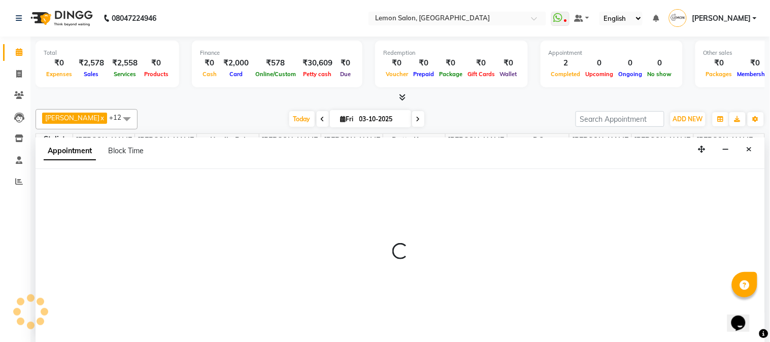
select select "7423"
select select "tentative"
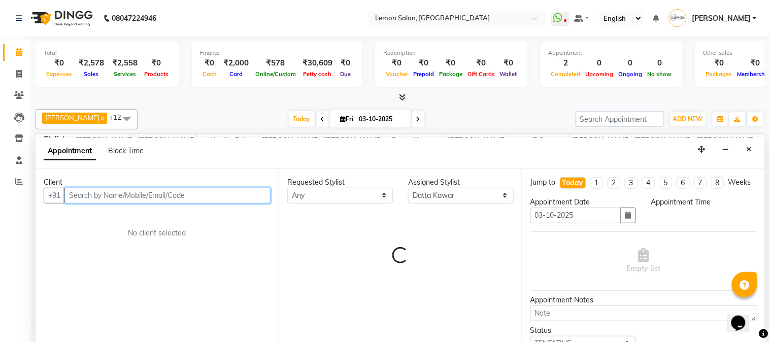
select select "1080"
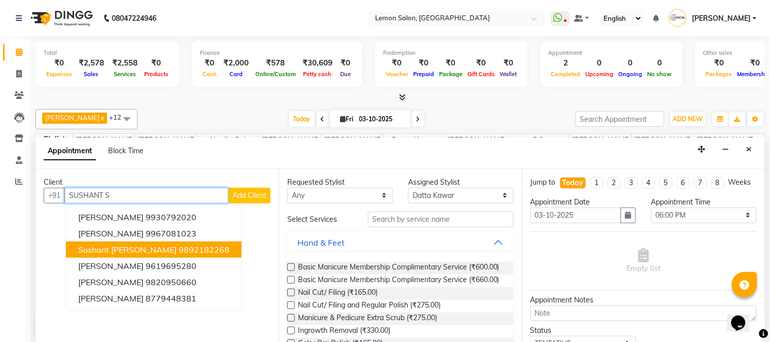
click at [110, 249] on span "Sushant Sir MALAD" at bounding box center [127, 250] width 98 height 10
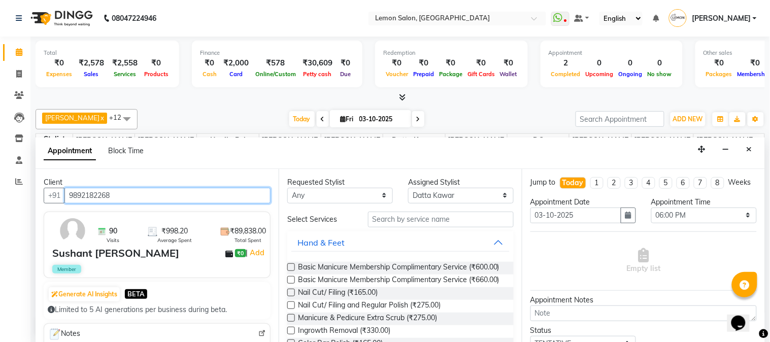
type input "9892182268"
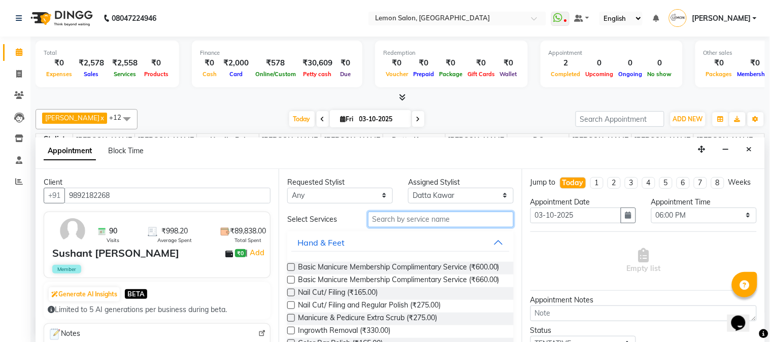
click at [411, 221] on input "text" at bounding box center [441, 220] width 146 height 16
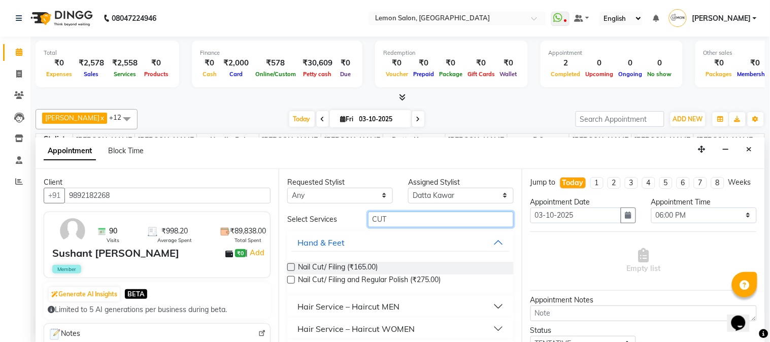
type input "CUT"
click at [493, 308] on button "Hair Service – Haircut MEN" at bounding box center [400, 306] width 218 height 18
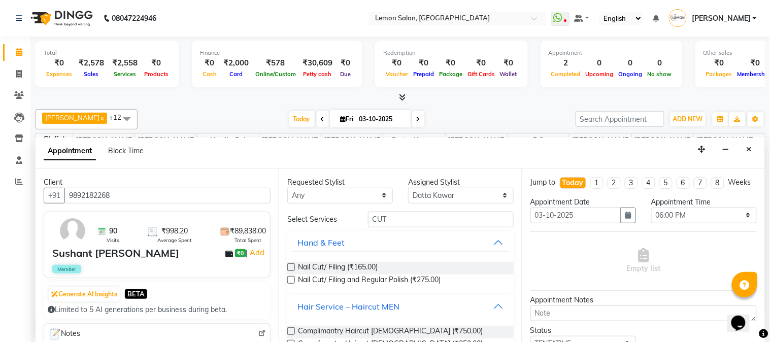
scroll to position [142, 0]
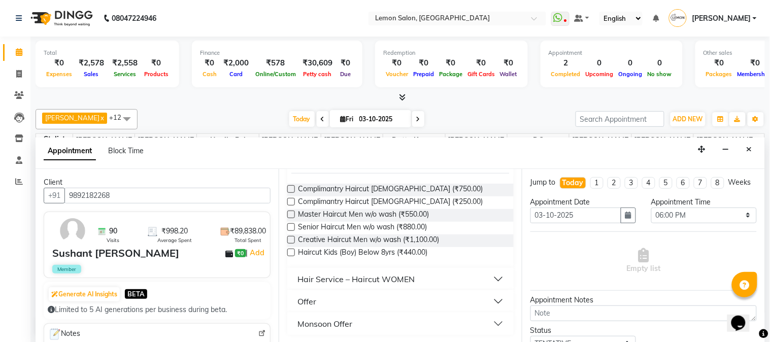
click at [291, 229] on label at bounding box center [291, 227] width 8 height 8
click at [291, 229] on input "checkbox" at bounding box center [290, 228] width 7 height 7
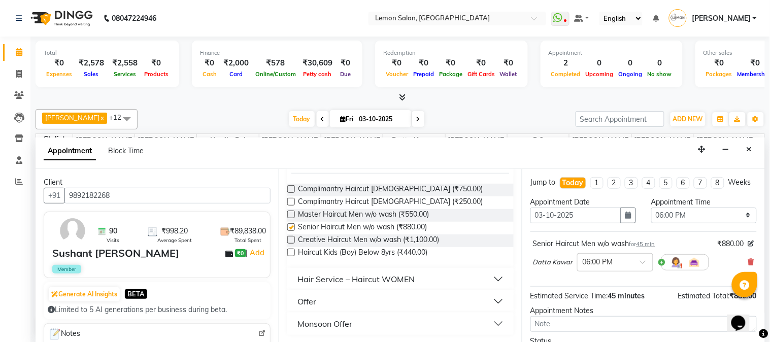
checkbox input "false"
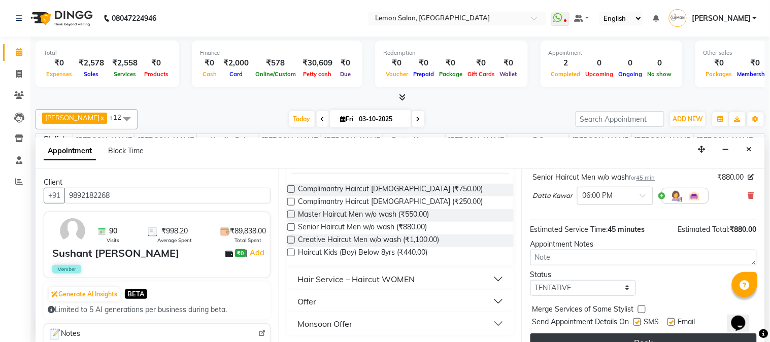
scroll to position [93, 0]
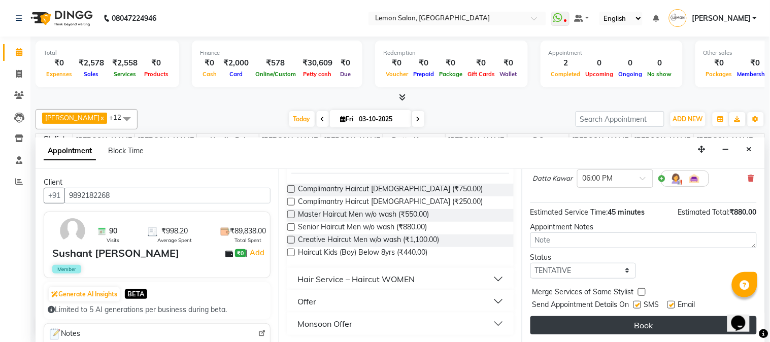
click at [671, 322] on button "Book" at bounding box center [644, 325] width 226 height 18
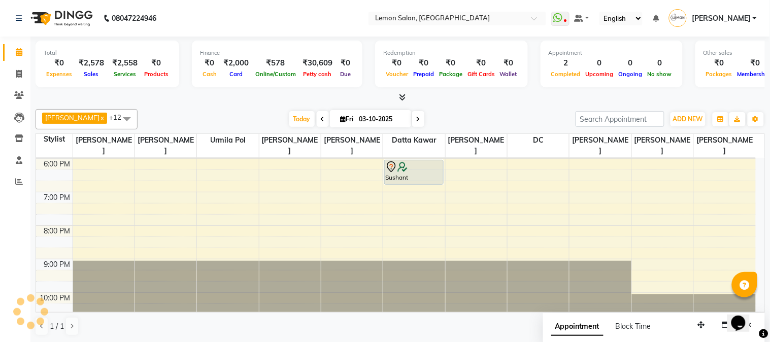
click at [690, 196] on div "9:00 AM 10:00 AM 11:00 AM 12:00 PM 1:00 PM 2:00 PM 3:00 PM 4:00 PM 5:00 PM 6:00…" at bounding box center [396, 91] width 720 height 469
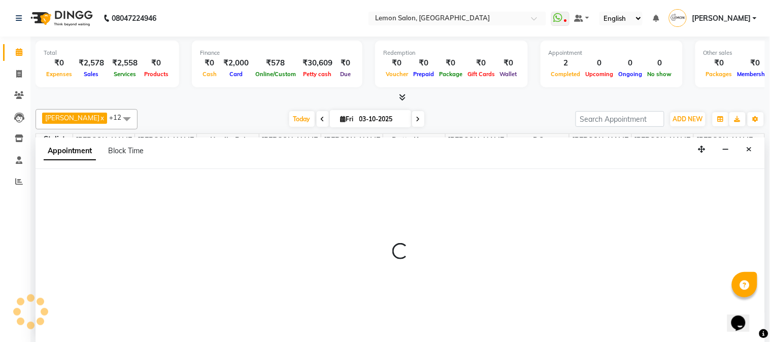
click at [688, 189] on div at bounding box center [401, 256] width 730 height 174
select select "31972"
select select "1140"
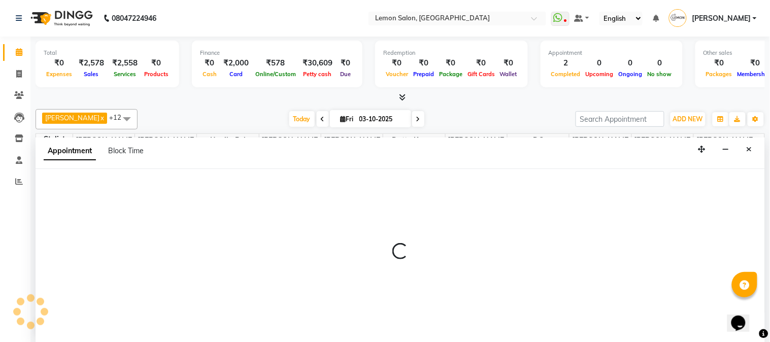
select select "tentative"
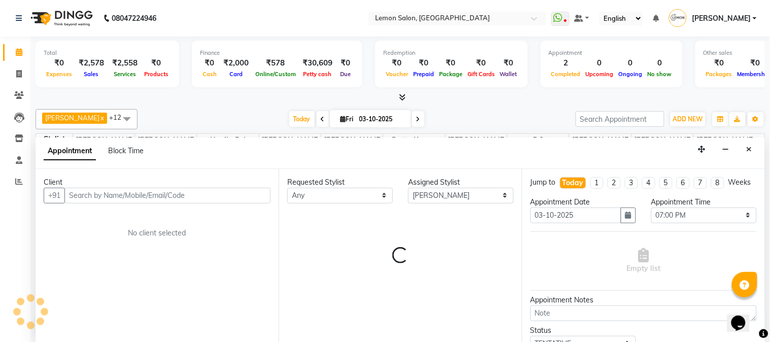
click at [688, 189] on ul "Jump to Today 1 2 3 4 5 6 7 8 Weeks" at bounding box center [644, 183] width 226 height 12
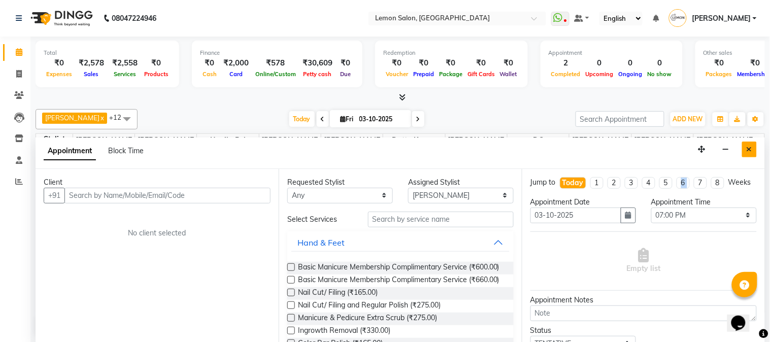
click at [748, 146] on icon "Close" at bounding box center [750, 149] width 6 height 7
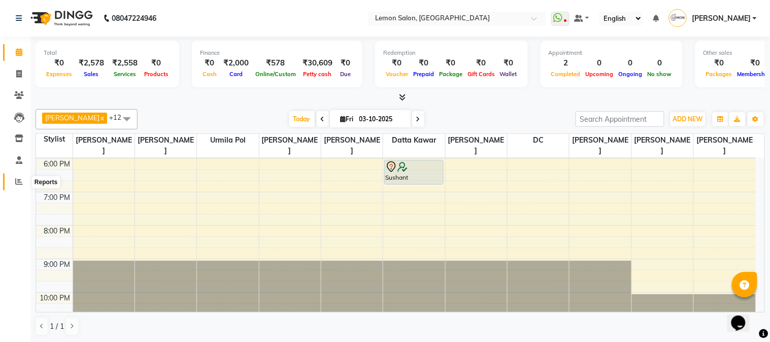
click at [16, 180] on icon at bounding box center [19, 182] width 8 height 8
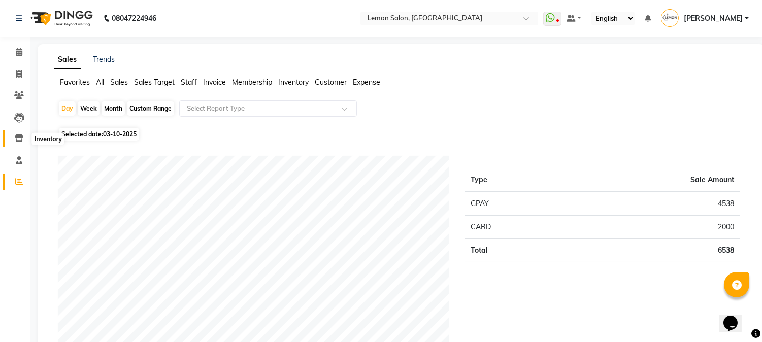
click at [22, 140] on icon at bounding box center [19, 139] width 9 height 8
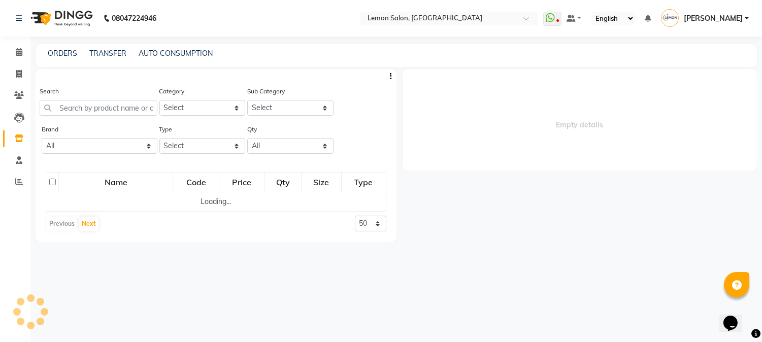
select select
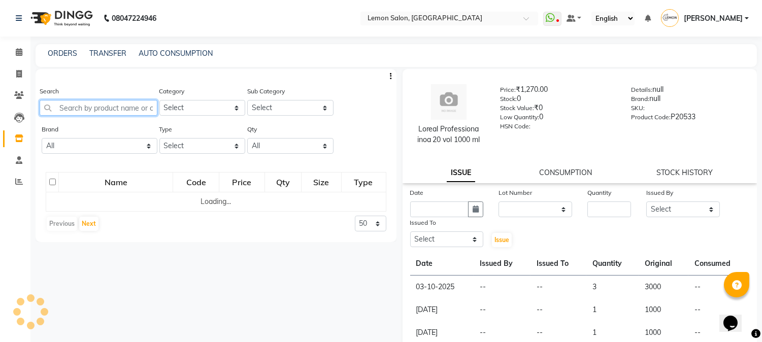
drag, startPoint x: 84, startPoint y: 112, endPoint x: 277, endPoint y: 111, distance: 192.4
click at [85, 112] on input "text" at bounding box center [99, 108] width 118 height 16
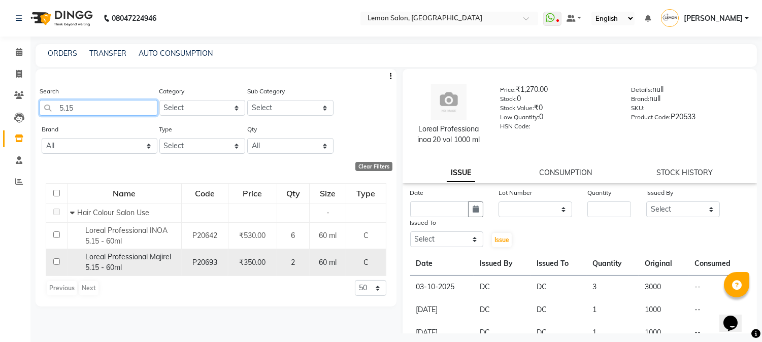
type input "5.15"
click at [163, 262] on div "Loreal Professional Majirel 5.15 - 60ml" at bounding box center [124, 262] width 109 height 21
select select
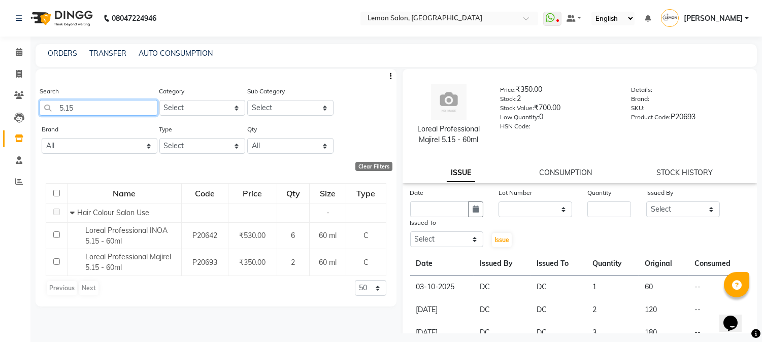
drag, startPoint x: 92, startPoint y: 108, endPoint x: 0, endPoint y: 92, distance: 93.1
click at [0, 92] on app-home "08047224946 Select Location × Lemon Salon, Goregaon WhatsApp Status ✕ Status: D…" at bounding box center [381, 174] width 762 height 349
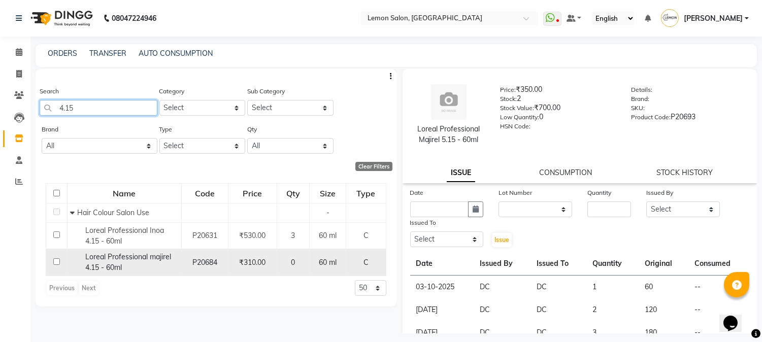
type input "4.15"
click at [135, 269] on div "Loreal Professional majirel 4.15 - 60ml" at bounding box center [124, 262] width 109 height 21
select select
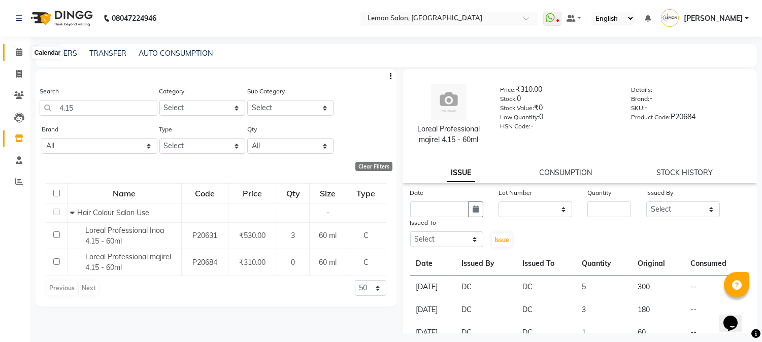
click at [13, 51] on span at bounding box center [19, 53] width 18 height 12
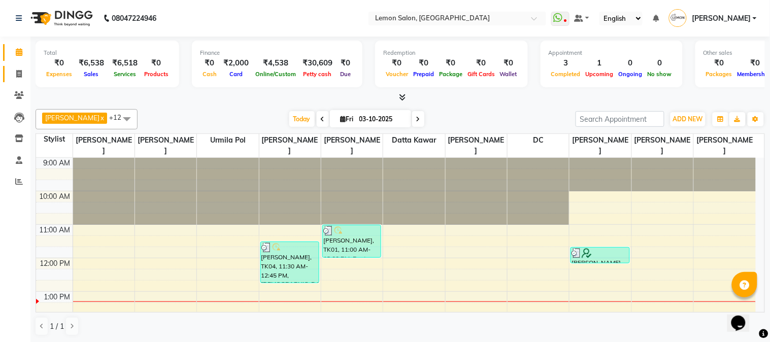
click at [3, 77] on link "Invoice" at bounding box center [15, 74] width 24 height 17
select select "service"
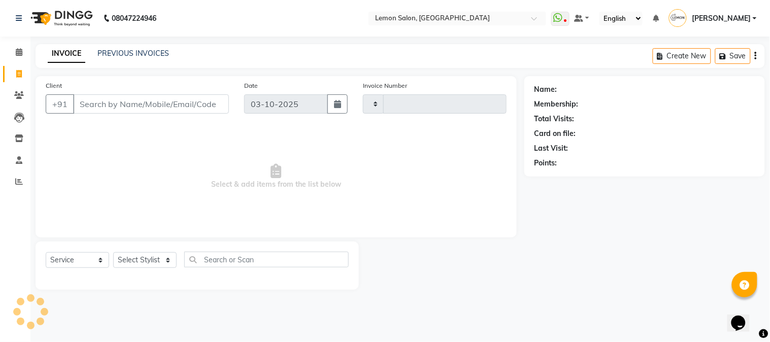
type input "3234"
select select "565"
click at [118, 49] on link "PREVIOUS INVOICES" at bounding box center [133, 53] width 72 height 9
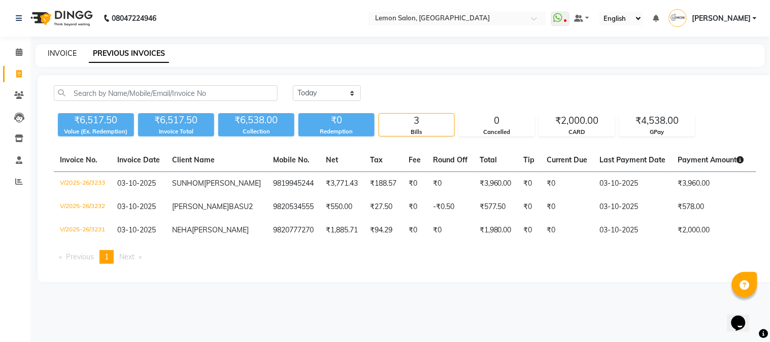
click at [51, 51] on link "INVOICE" at bounding box center [62, 53] width 29 height 9
select select "565"
select select "service"
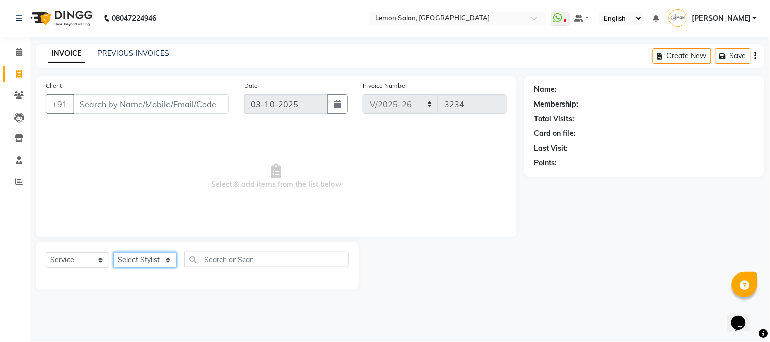
click at [129, 260] on select "Select Stylist [PERSON_NAME] [PERSON_NAME] Datta [PERSON_NAME] [PERSON_NAME] [P…" at bounding box center [144, 260] width 63 height 16
select select "7423"
click at [113, 253] on select "Select Stylist [PERSON_NAME] [PERSON_NAME] Datta [PERSON_NAME] [PERSON_NAME] [P…" at bounding box center [144, 260] width 63 height 16
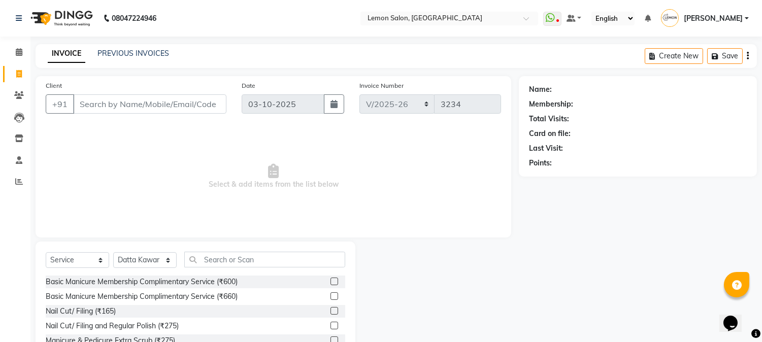
click at [246, 251] on div "Select Service Product Membership Package Voucher Prepaid Gift Card Select Styl…" at bounding box center [196, 317] width 320 height 150
click at [230, 261] on input "text" at bounding box center [264, 260] width 161 height 16
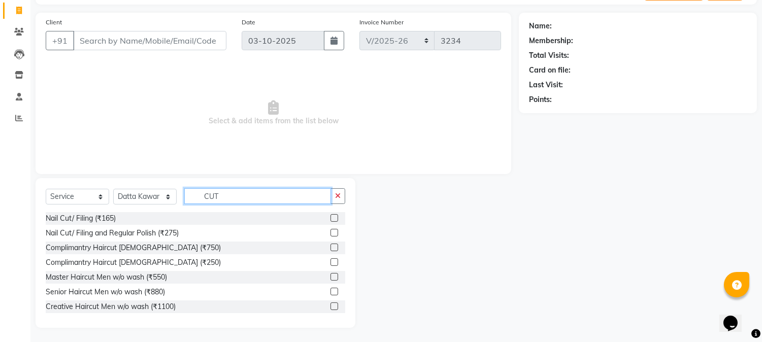
scroll to position [64, 0]
type input "CUT"
click at [330, 291] on label at bounding box center [334, 291] width 8 height 8
click at [330, 291] on input "checkbox" at bounding box center [333, 291] width 7 height 7
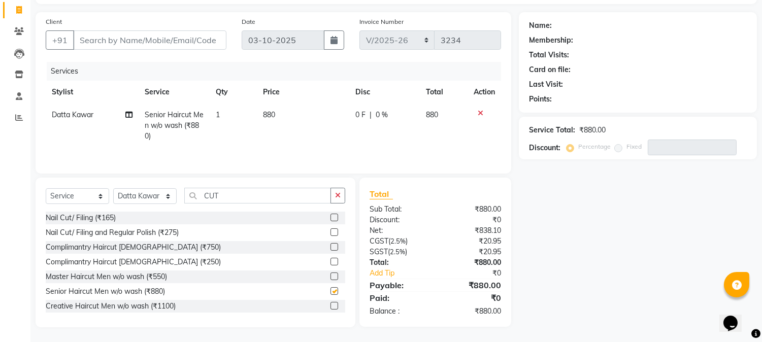
checkbox input "false"
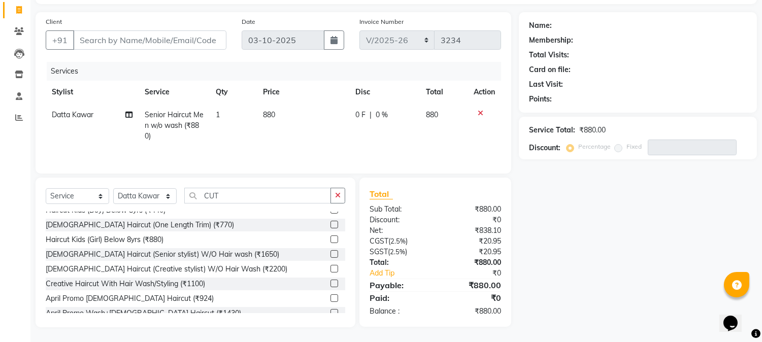
scroll to position [150, 0]
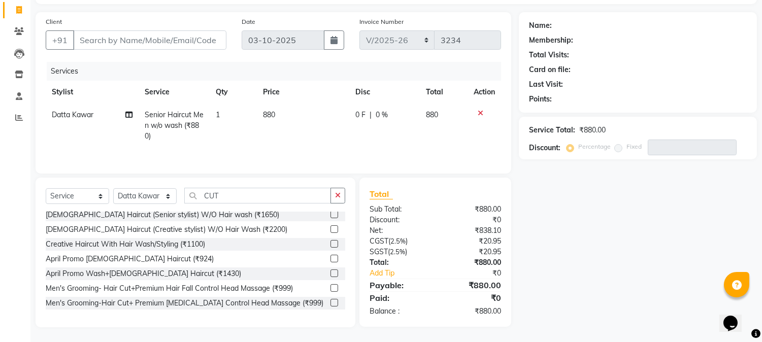
click at [330, 218] on label at bounding box center [334, 215] width 8 height 8
click at [330, 218] on input "checkbox" at bounding box center [333, 215] width 7 height 7
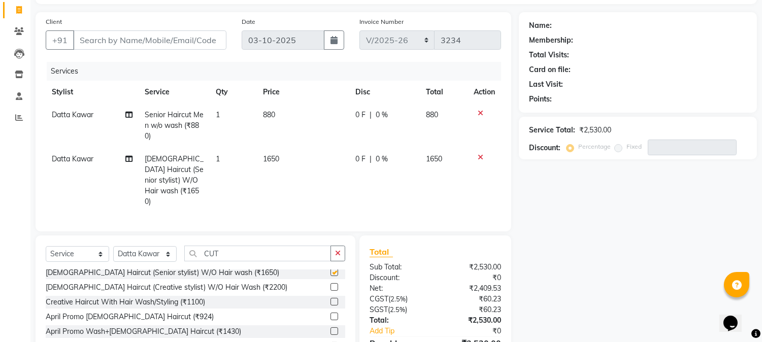
checkbox input "false"
click at [480, 112] on icon at bounding box center [481, 113] width 6 height 7
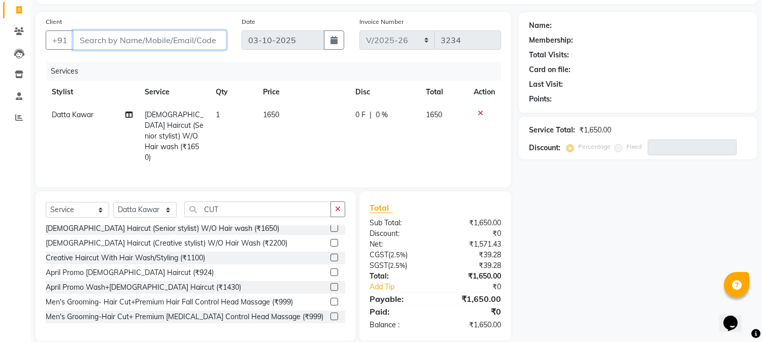
click at [139, 36] on input "Client" at bounding box center [149, 39] width 153 height 19
type input "9"
type input "0"
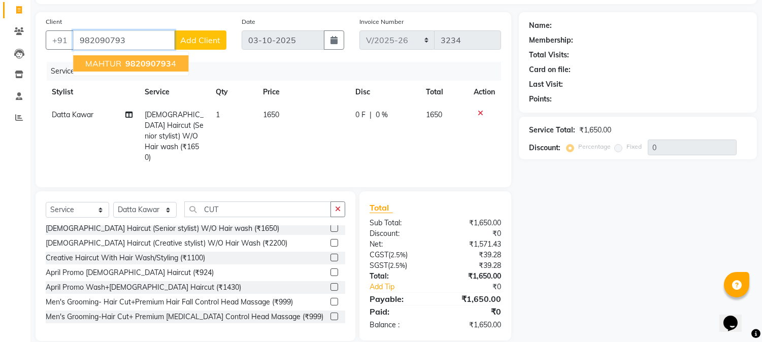
click at [135, 64] on span "982090793" at bounding box center [148, 63] width 46 height 10
type input "9820907934"
select select "1: Object"
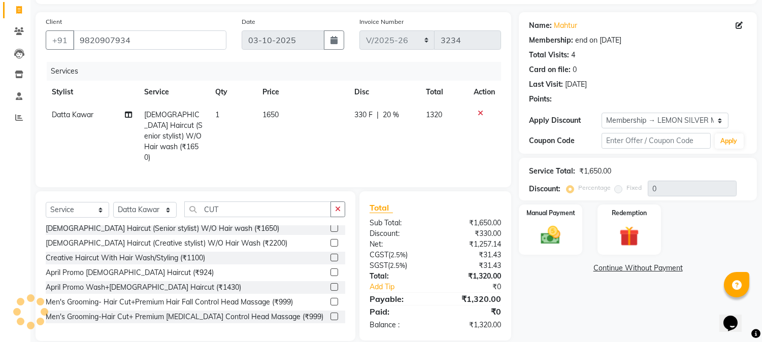
type input "20"
click at [567, 28] on link "Mahtur" at bounding box center [565, 25] width 23 height 11
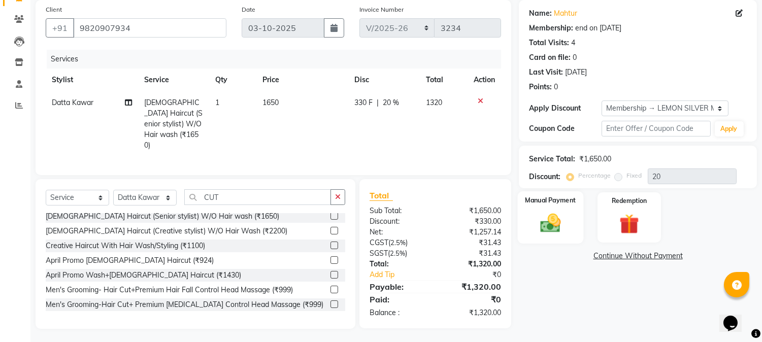
click at [559, 227] on img at bounding box center [551, 224] width 34 height 24
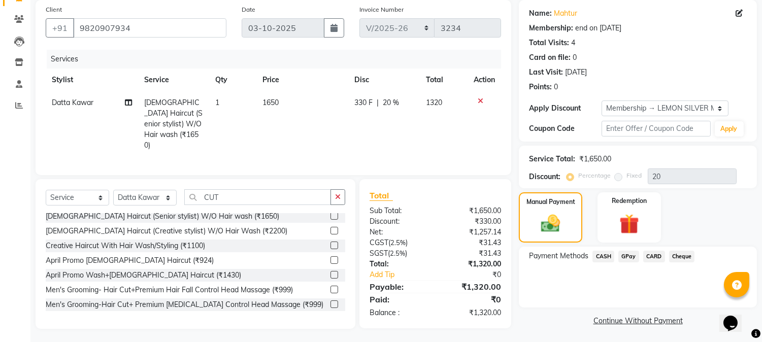
scroll to position [77, 0]
click at [625, 256] on span "GPay" at bounding box center [628, 256] width 21 height 12
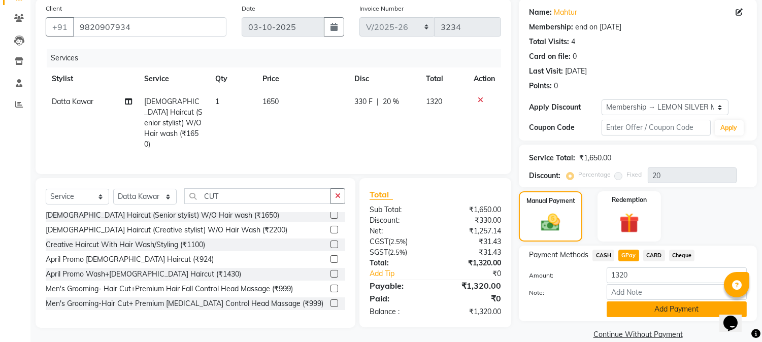
click at [652, 312] on button "Add Payment" at bounding box center [677, 310] width 140 height 16
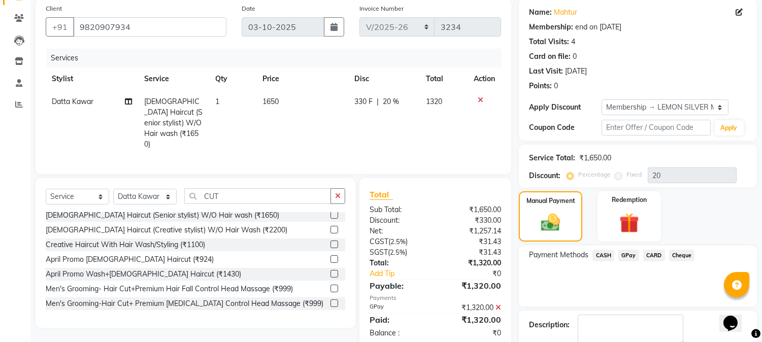
scroll to position [147, 0]
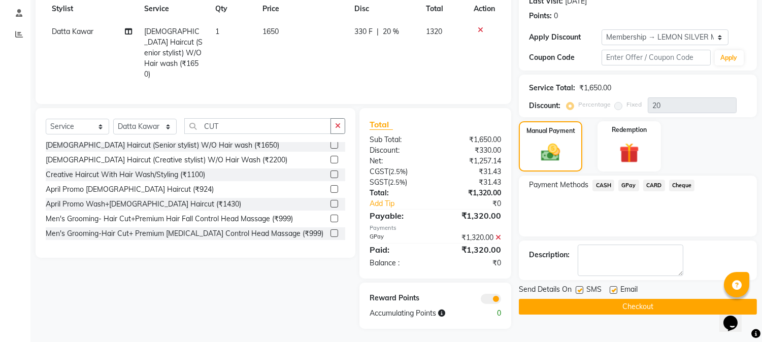
click at [611, 291] on label at bounding box center [614, 290] width 8 height 8
click at [611, 291] on input "checkbox" at bounding box center [613, 290] width 7 height 7
checkbox input "false"
click at [582, 291] on label at bounding box center [580, 290] width 8 height 8
click at [582, 291] on input "checkbox" at bounding box center [579, 290] width 7 height 7
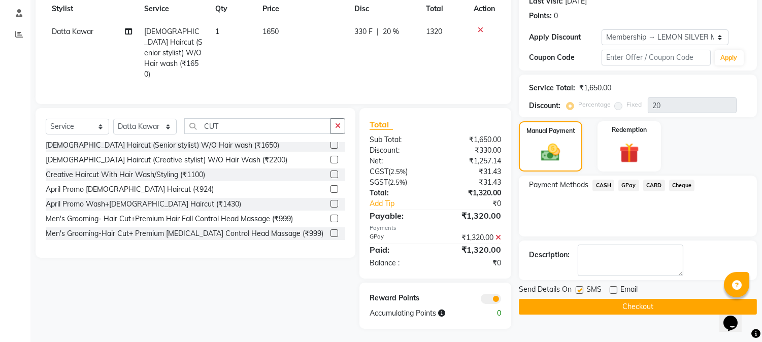
checkbox input "false"
click at [606, 306] on button "Checkout" at bounding box center [638, 307] width 238 height 16
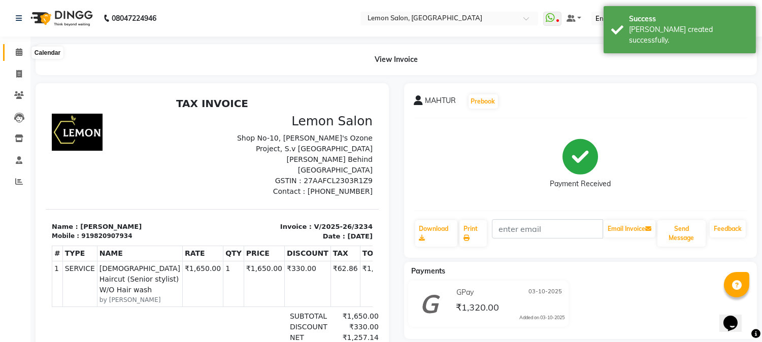
click at [21, 52] on icon at bounding box center [19, 52] width 7 height 8
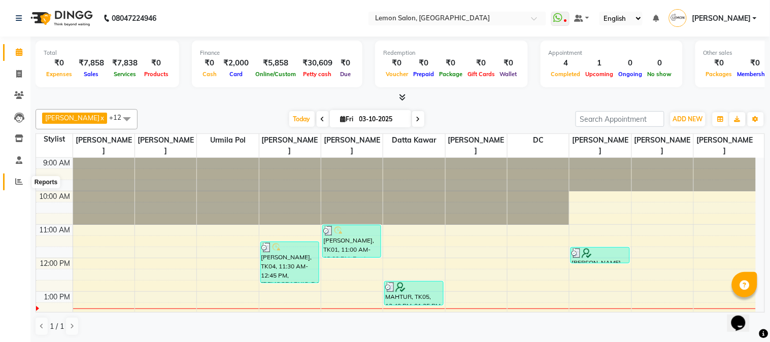
click at [24, 186] on span at bounding box center [19, 182] width 18 height 12
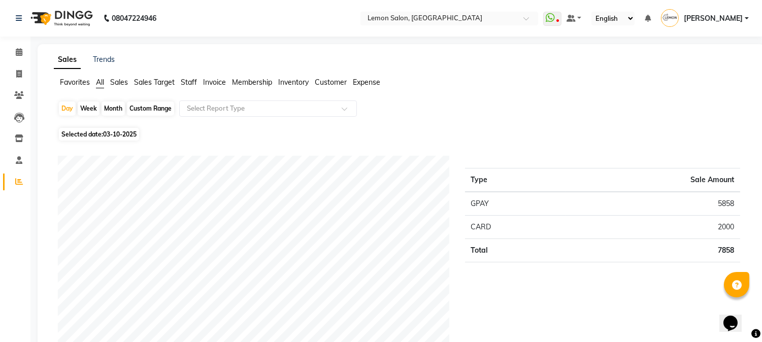
click at [112, 136] on span "03-10-2025" at bounding box center [120, 134] width 34 height 8
select select "10"
select select "2025"
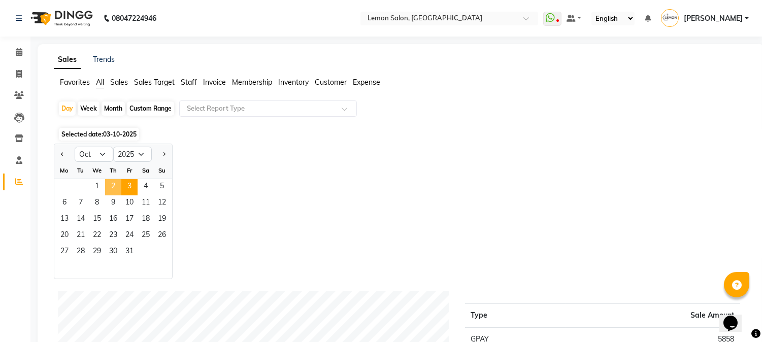
click at [108, 193] on span "2" at bounding box center [113, 187] width 16 height 16
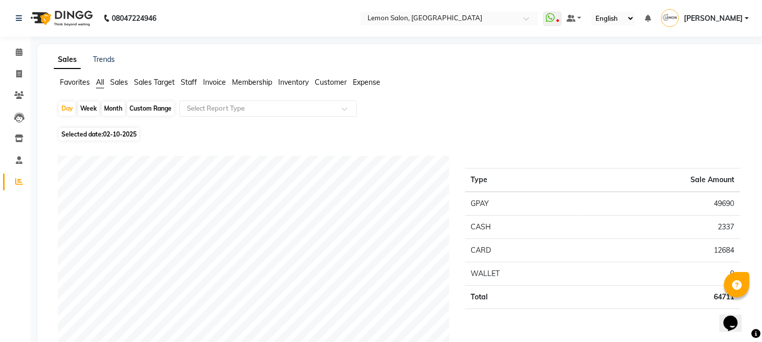
click at [112, 110] on div "Month" at bounding box center [113, 109] width 23 height 14
select select "10"
select select "2025"
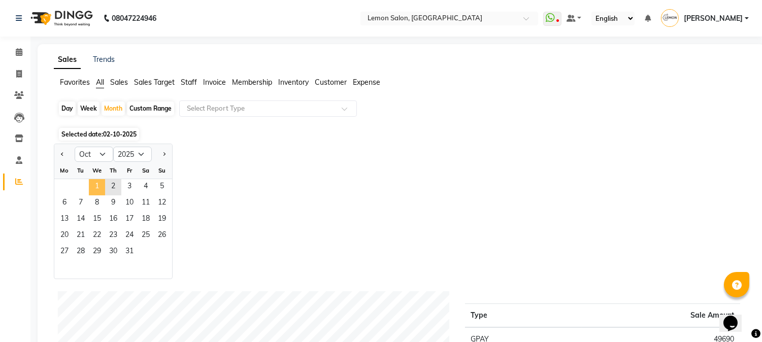
click at [102, 187] on span "1" at bounding box center [97, 187] width 16 height 16
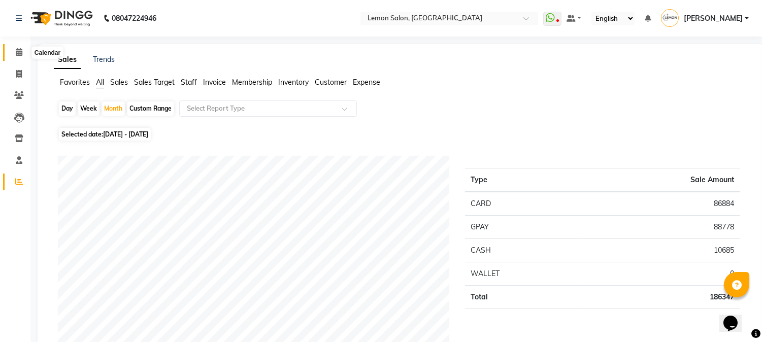
click at [16, 52] on icon at bounding box center [19, 52] width 7 height 8
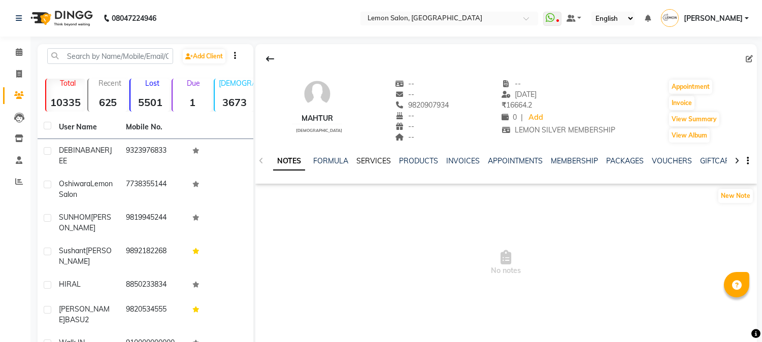
drag, startPoint x: 348, startPoint y: 155, endPoint x: 370, endPoint y: 160, distance: 22.0
click at [348, 154] on div "NOTES FORMULA SERVICES PRODUCTS INVOICES APPOINTMENTS MEMBERSHIP PACKAGES VOUCH…" at bounding box center [506, 161] width 502 height 35
click at [372, 161] on link "SERVICES" at bounding box center [373, 160] width 35 height 9
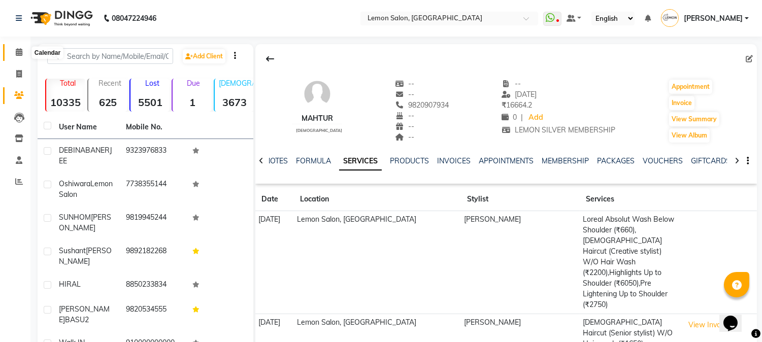
click at [11, 54] on span at bounding box center [19, 53] width 18 height 12
